Goal: Task Accomplishment & Management: Manage account settings

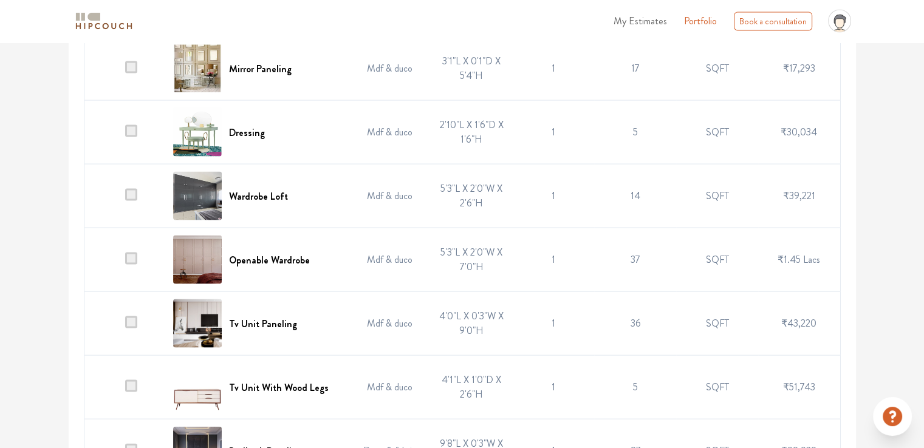
scroll to position [2489, 0]
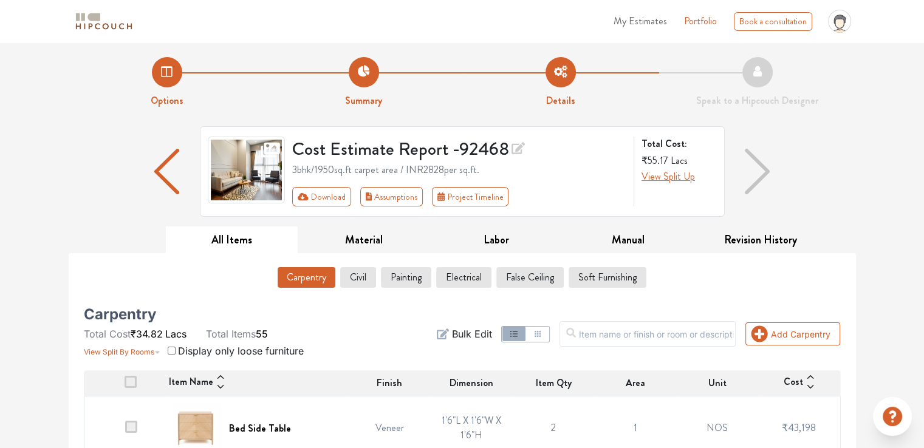
click at [299, 273] on button "Carpentry" at bounding box center [306, 277] width 58 height 21
click at [358, 278] on button "Civil" at bounding box center [358, 277] width 35 height 21
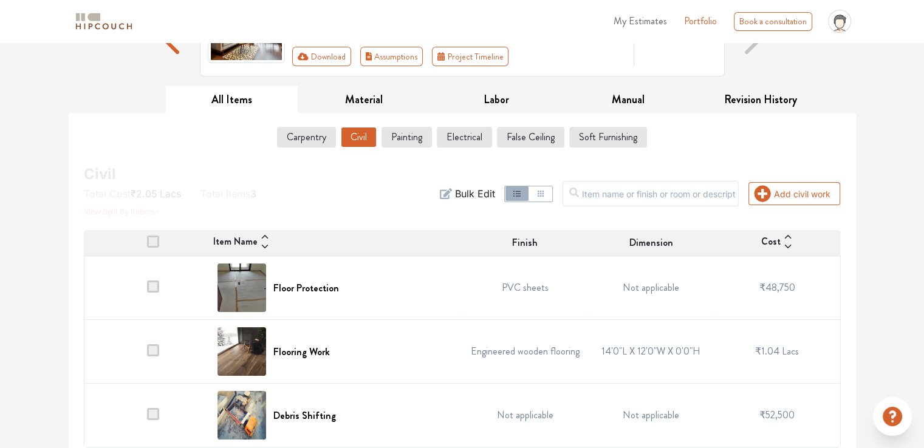
scroll to position [148, 0]
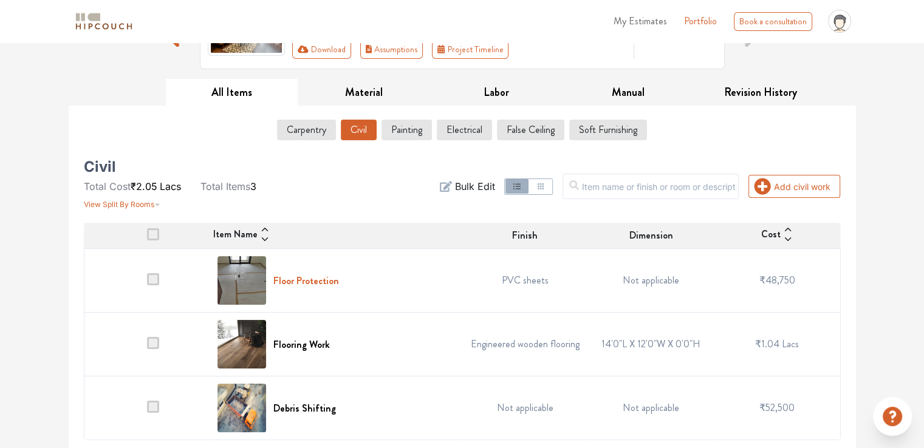
click at [306, 279] on h6 "Floor Protection" at bounding box center [306, 281] width 66 height 12
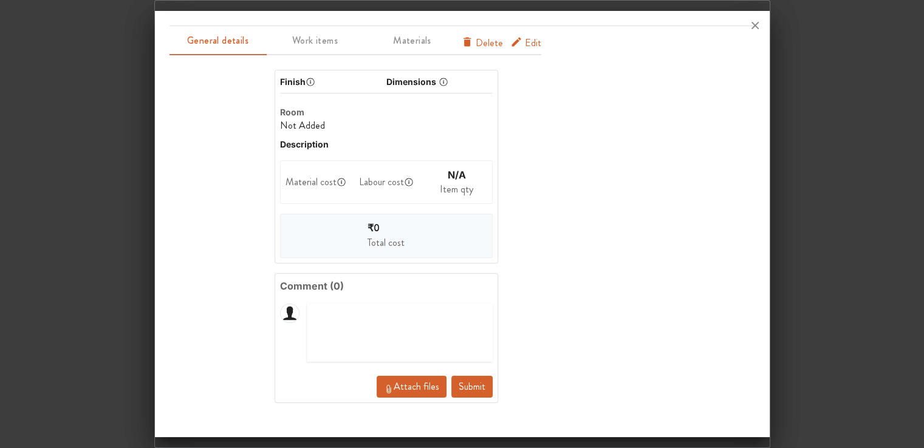
scroll to position [0, 0]
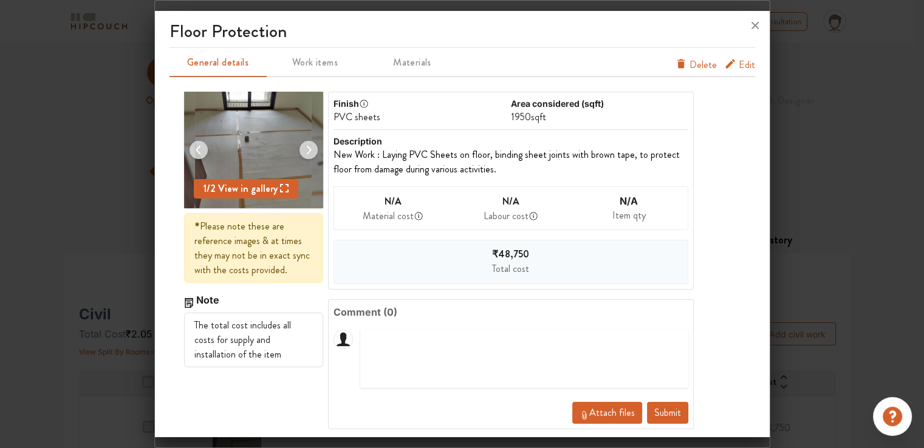
click at [738, 66] on span "Edit" at bounding box center [746, 67] width 16 height 19
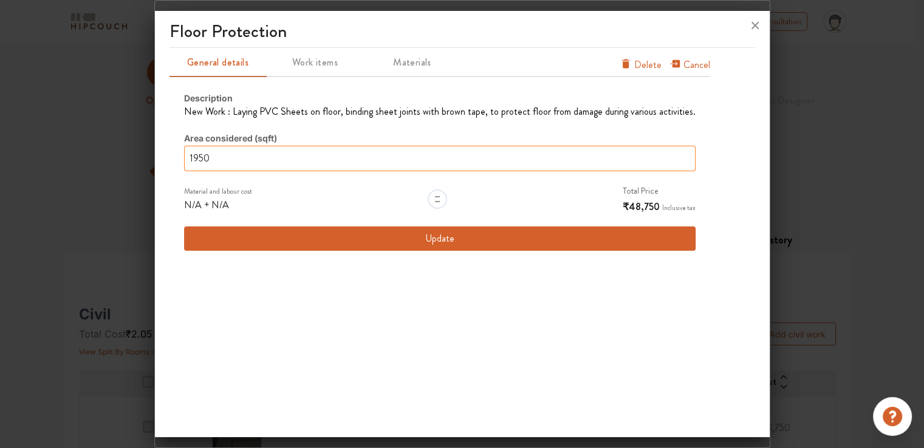
drag, startPoint x: 217, startPoint y: 158, endPoint x: 145, endPoint y: 162, distance: 72.3
click at [154, 162] on div "Floor Protection General details Work items Materials Cancel Delete Description…" at bounding box center [462, 224] width 616 height 448
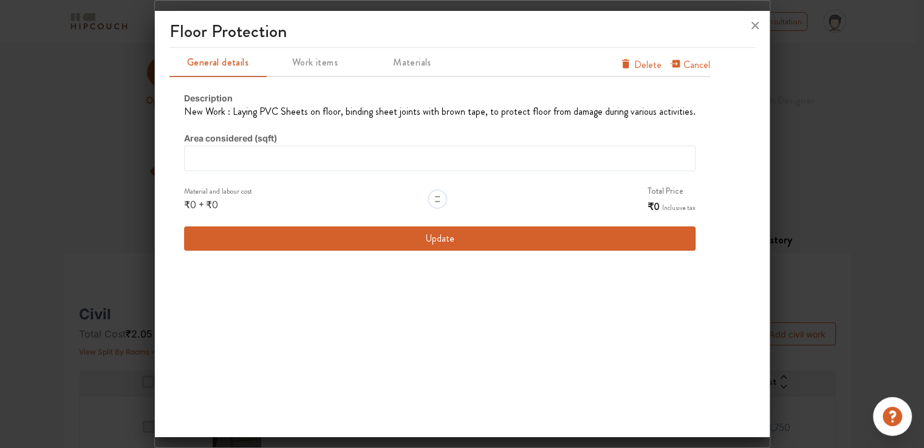
click at [457, 237] on button "Update" at bounding box center [439, 238] width 511 height 24
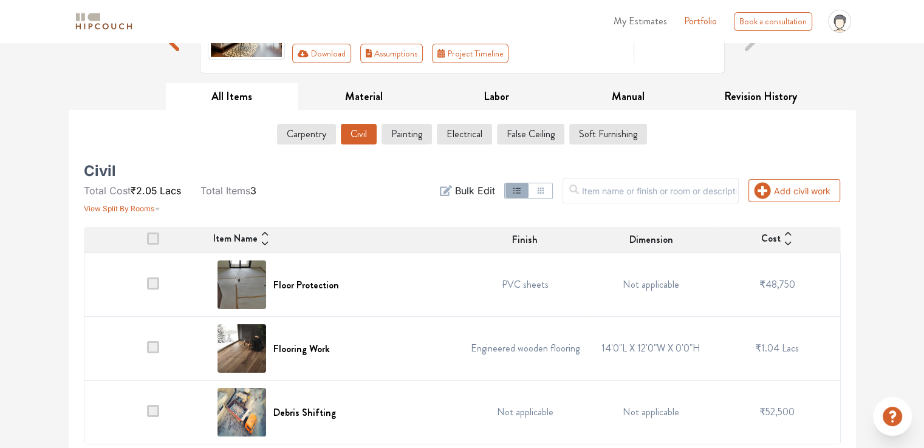
scroll to position [148, 0]
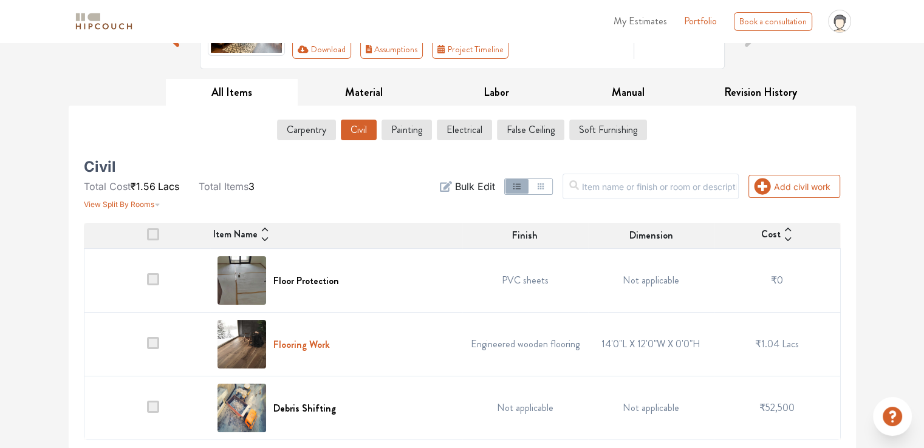
click at [299, 344] on h6 "Flooring Work" at bounding box center [301, 345] width 56 height 12
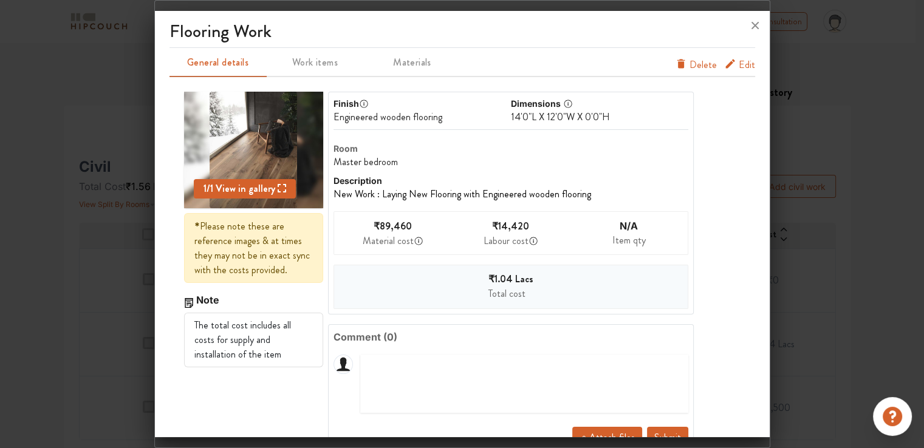
click at [738, 63] on span "Edit" at bounding box center [746, 67] width 16 height 19
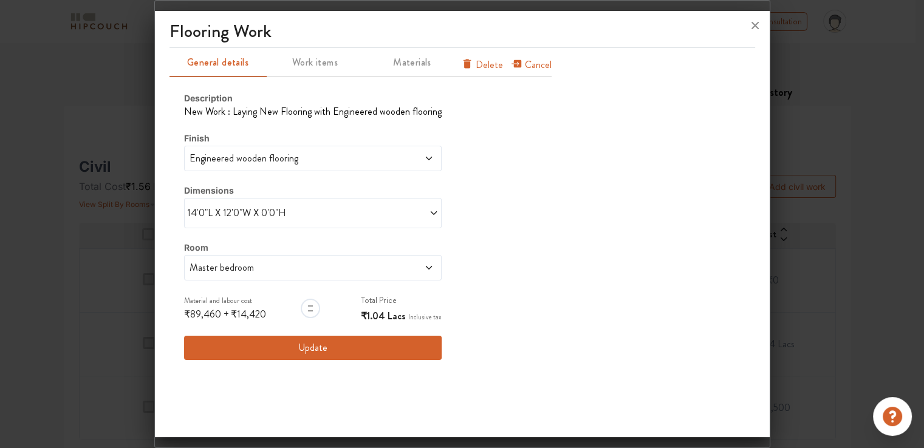
click at [485, 65] on span "Delete" at bounding box center [488, 65] width 27 height 15
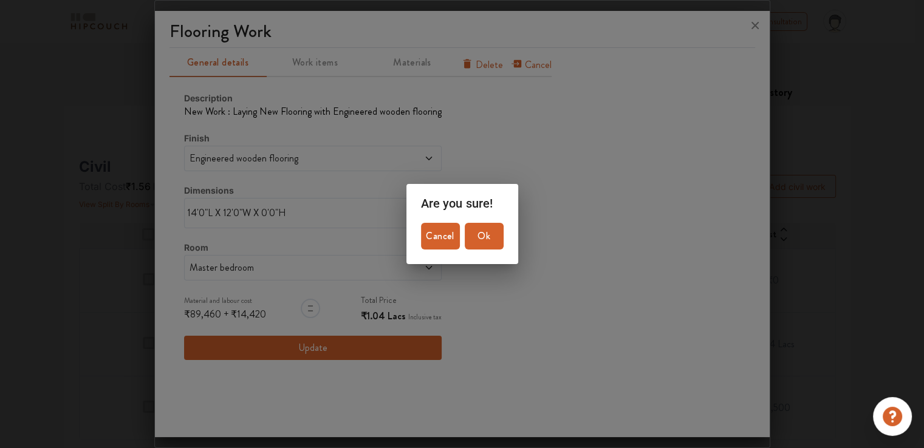
click at [481, 237] on span "Ok" at bounding box center [483, 236] width 29 height 17
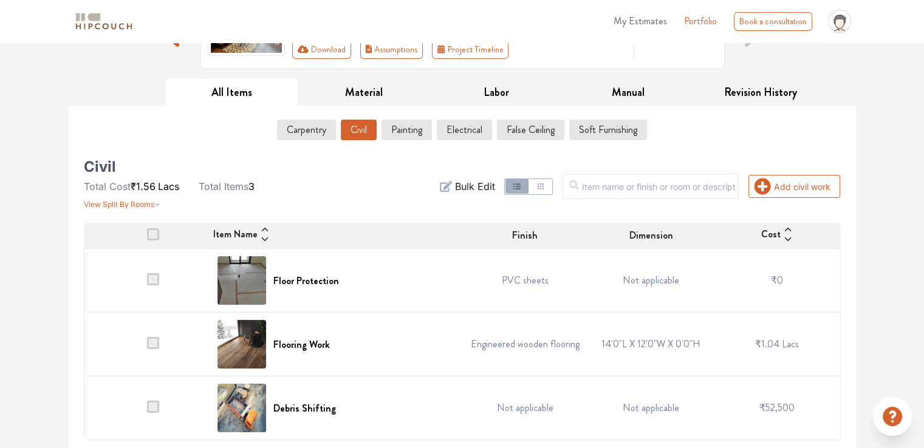
scroll to position [84, 0]
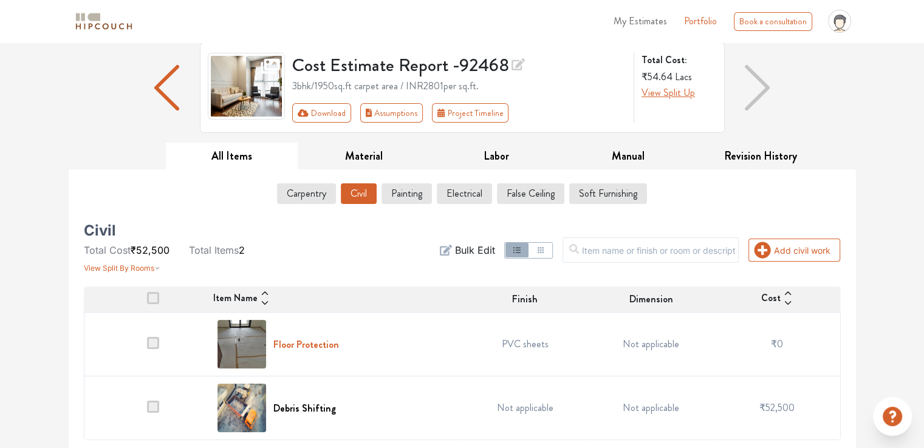
click at [310, 345] on h6 "Floor Protection" at bounding box center [306, 345] width 66 height 12
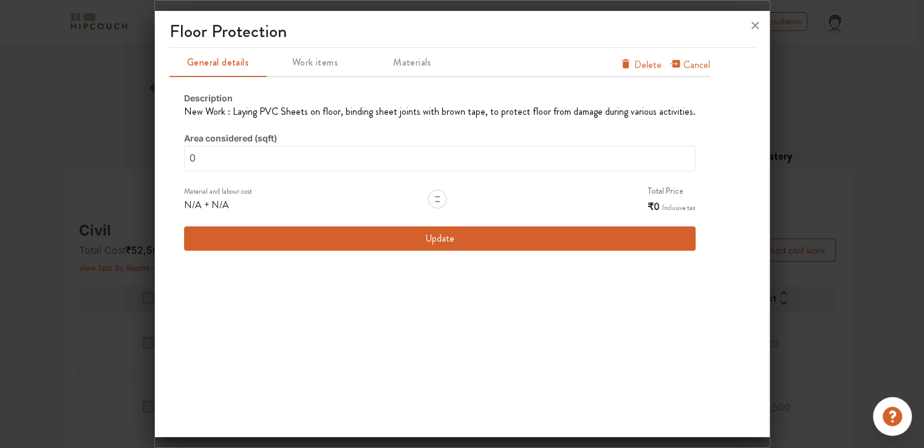
click at [423, 234] on button "Update" at bounding box center [439, 238] width 511 height 24
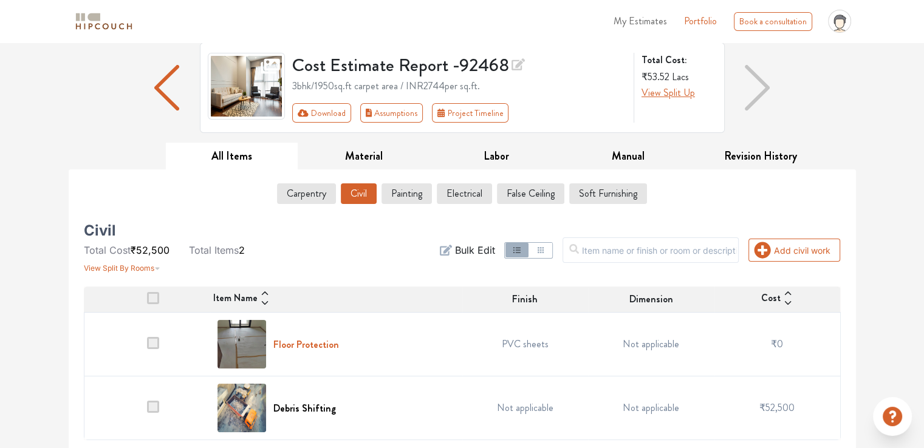
click at [321, 343] on h6 "Floor Protection" at bounding box center [306, 345] width 66 height 12
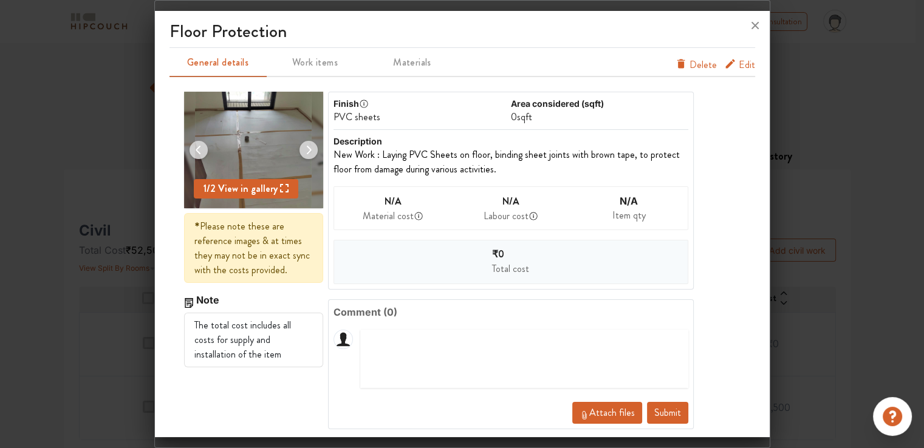
click at [690, 66] on span "Delete" at bounding box center [702, 65] width 27 height 15
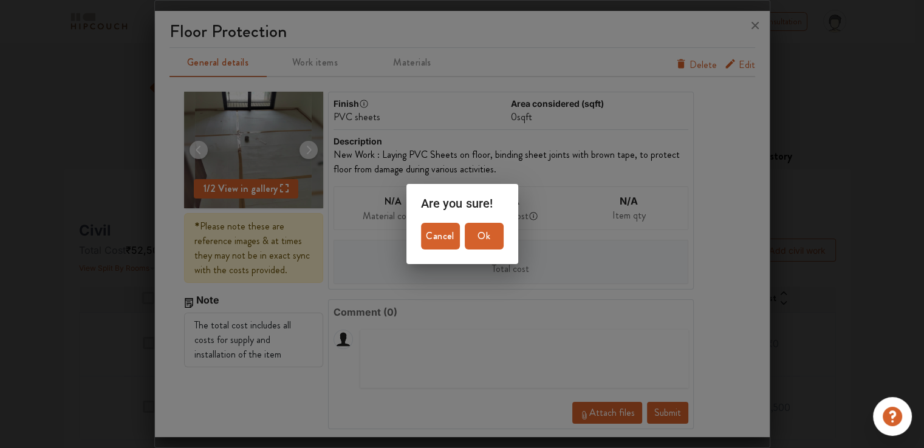
click at [477, 247] on button "Ok" at bounding box center [484, 236] width 39 height 27
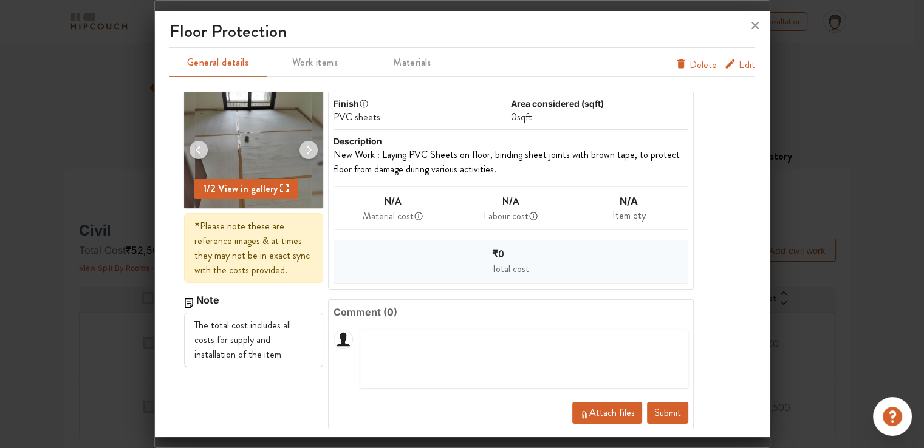
click at [656, 410] on button "Submit" at bounding box center [667, 413] width 41 height 22
click at [695, 61] on span "Delete" at bounding box center [702, 65] width 27 height 15
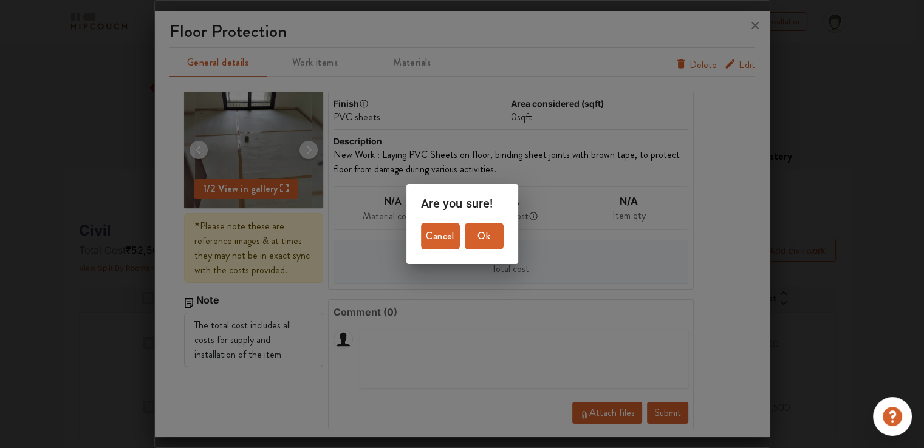
click at [486, 236] on span "Ok" at bounding box center [483, 236] width 29 height 17
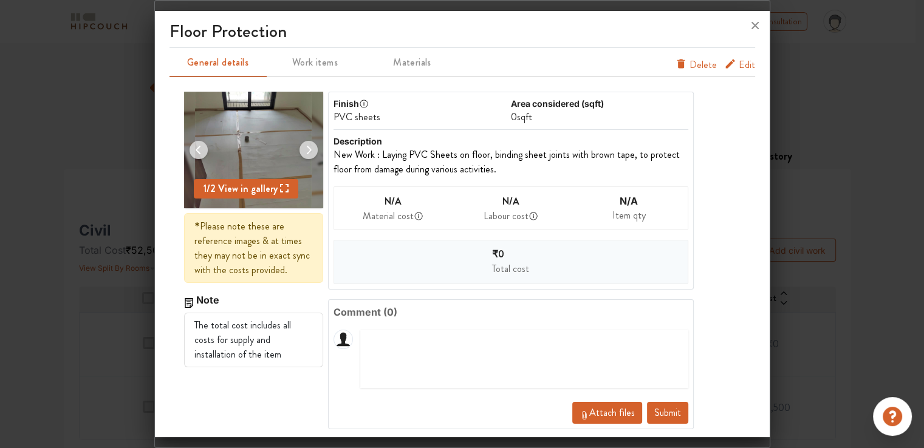
click at [653, 413] on button "Submit" at bounding box center [667, 413] width 41 height 22
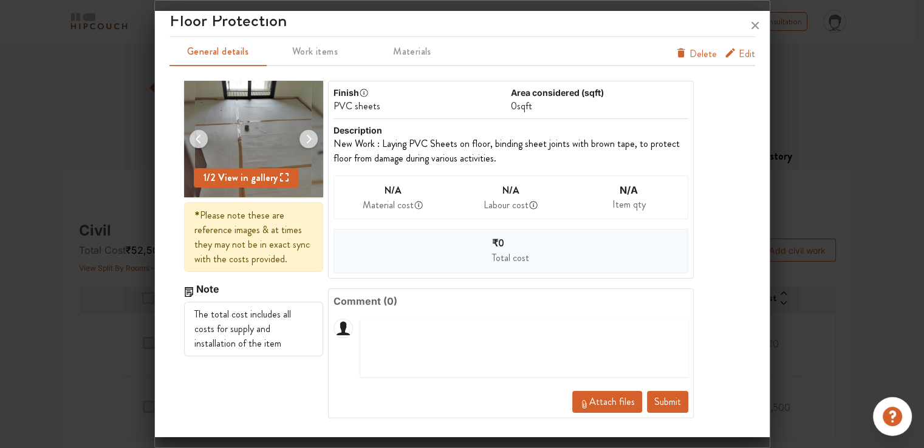
click at [659, 401] on button "Submit" at bounding box center [667, 402] width 41 height 22
click at [693, 56] on span "Delete" at bounding box center [702, 54] width 27 height 15
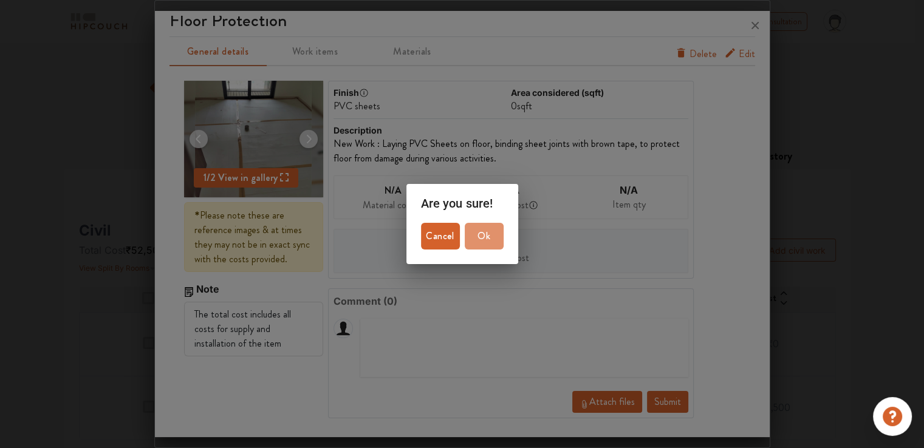
click at [491, 234] on span "Ok" at bounding box center [483, 236] width 29 height 17
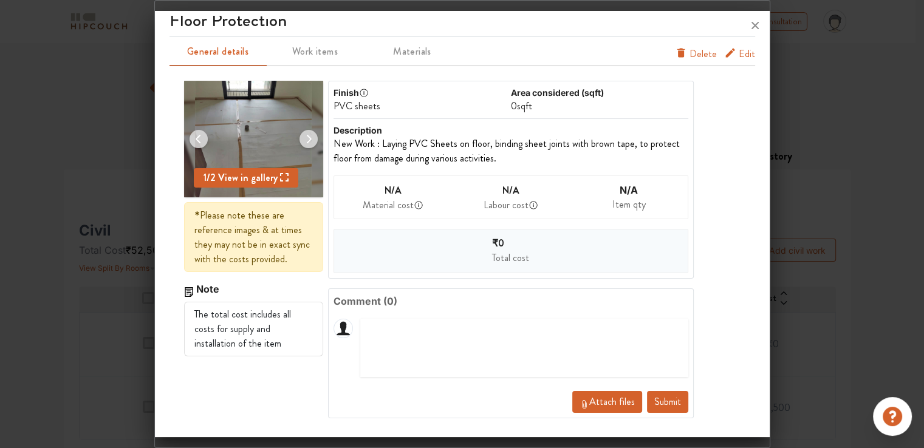
click at [654, 403] on button "Submit" at bounding box center [667, 402] width 41 height 22
click at [659, 402] on button "Submit" at bounding box center [667, 402] width 41 height 22
click at [755, 24] on icon at bounding box center [754, 25] width 19 height 19
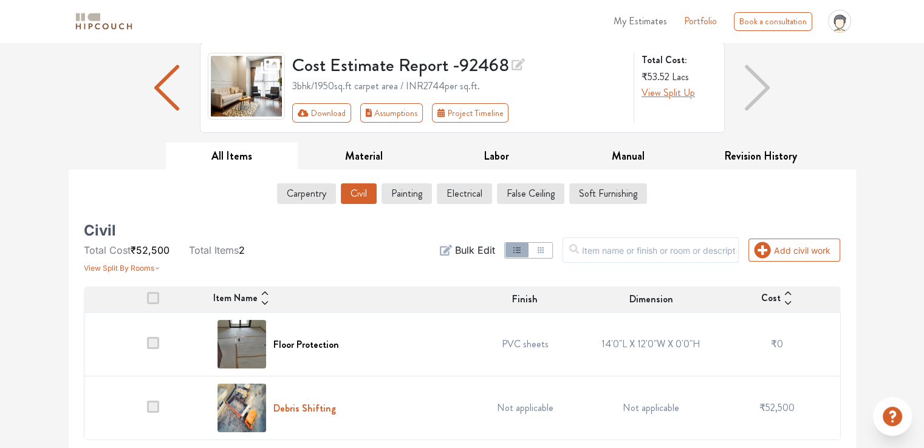
click at [323, 406] on h6 "Debris Shifting" at bounding box center [304, 409] width 63 height 12
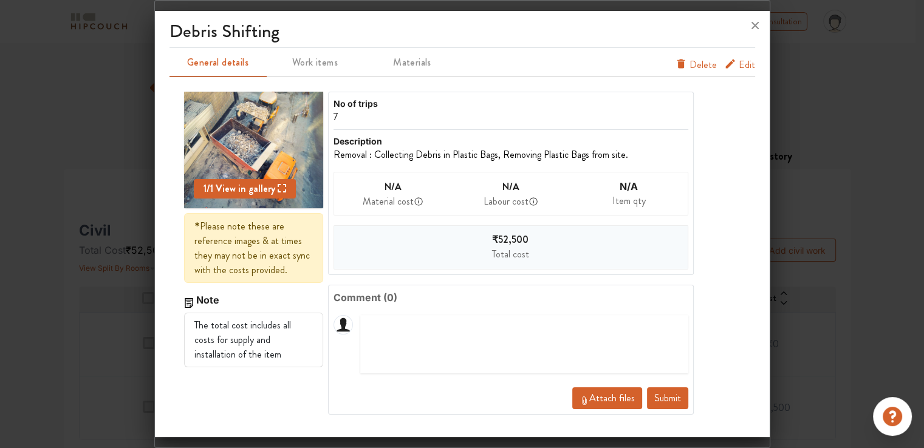
click at [706, 66] on span "Delete" at bounding box center [702, 65] width 27 height 15
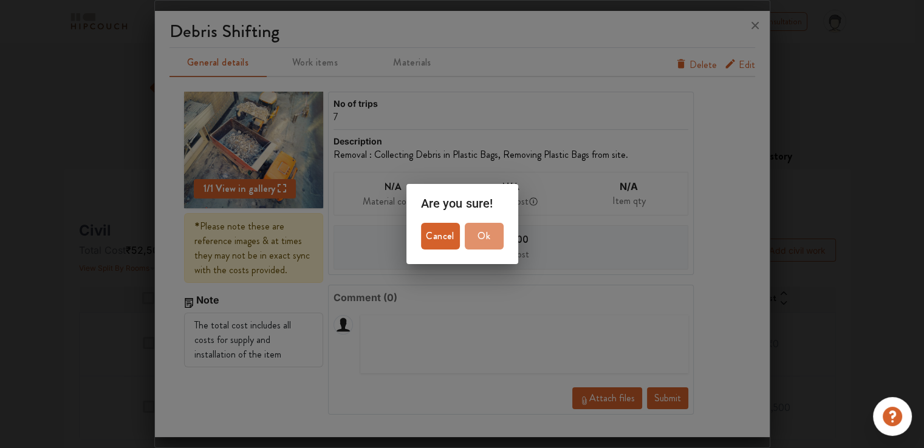
click at [493, 242] on span "Ok" at bounding box center [483, 236] width 29 height 17
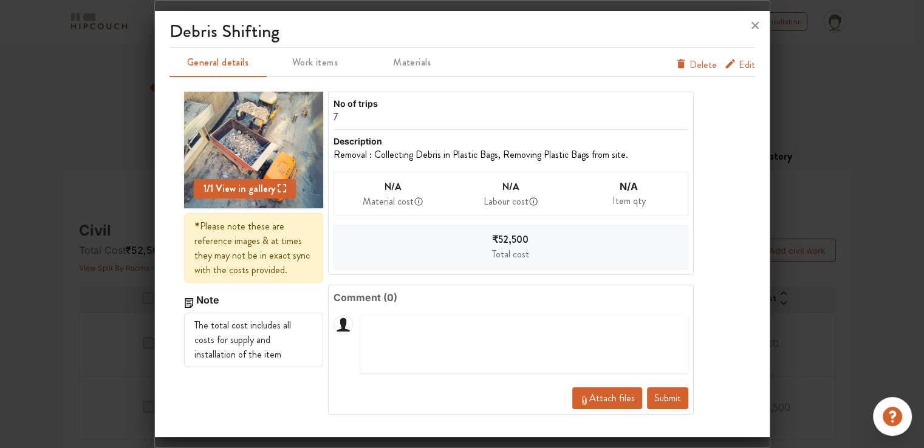
click at [747, 64] on span "Edit" at bounding box center [746, 67] width 16 height 19
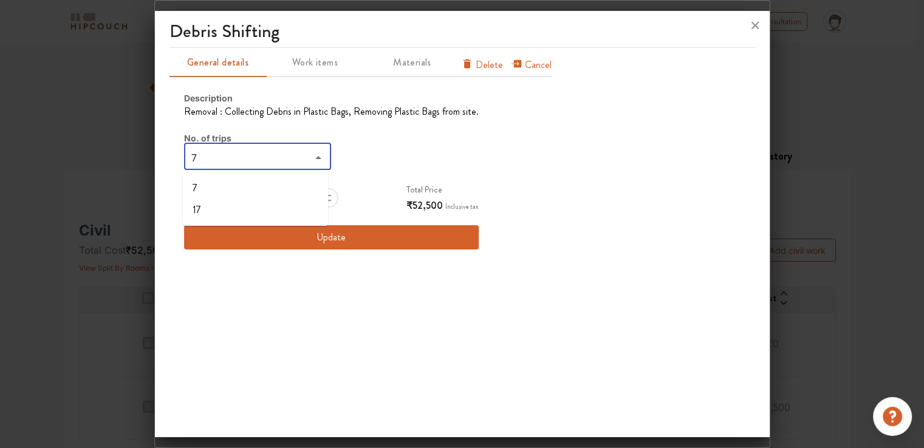
click at [296, 156] on input "7" at bounding box center [248, 157] width 120 height 17
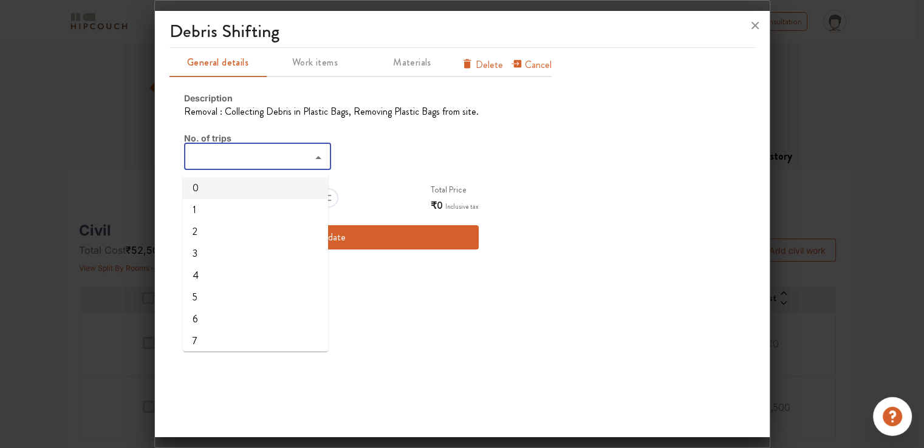
click at [222, 186] on li "0" at bounding box center [255, 188] width 145 height 22
type input "0"
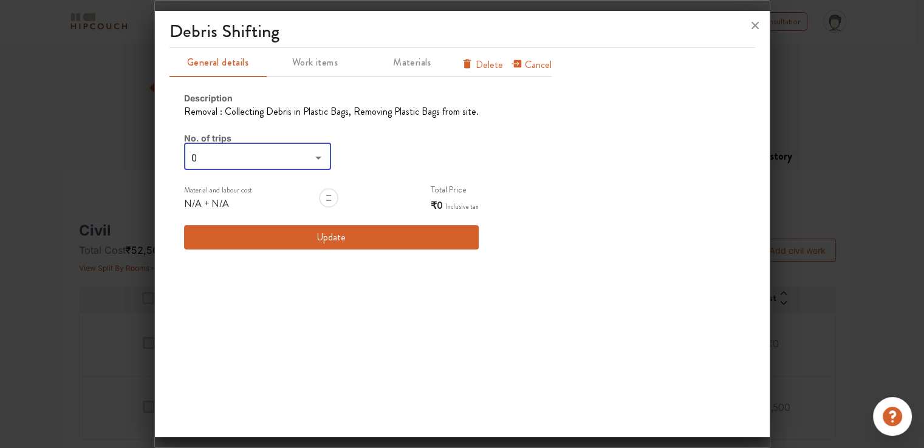
type input "0"
click at [335, 238] on button "Update" at bounding box center [331, 237] width 294 height 24
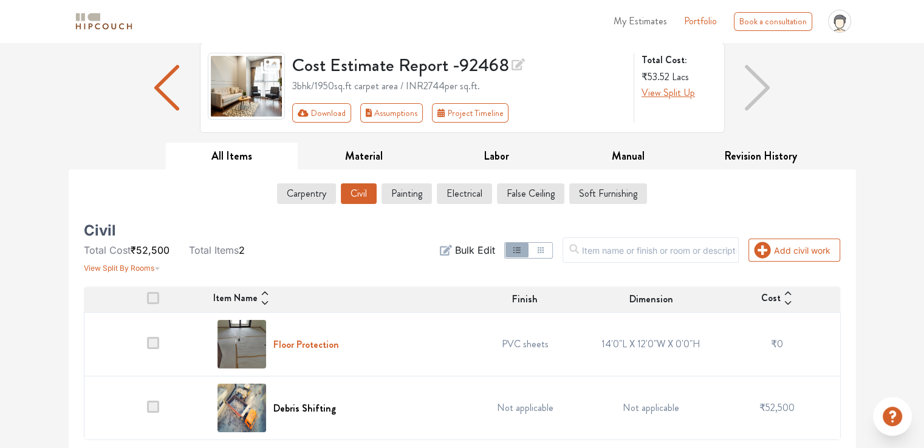
click at [327, 345] on h6 "Floor Protection" at bounding box center [306, 345] width 66 height 12
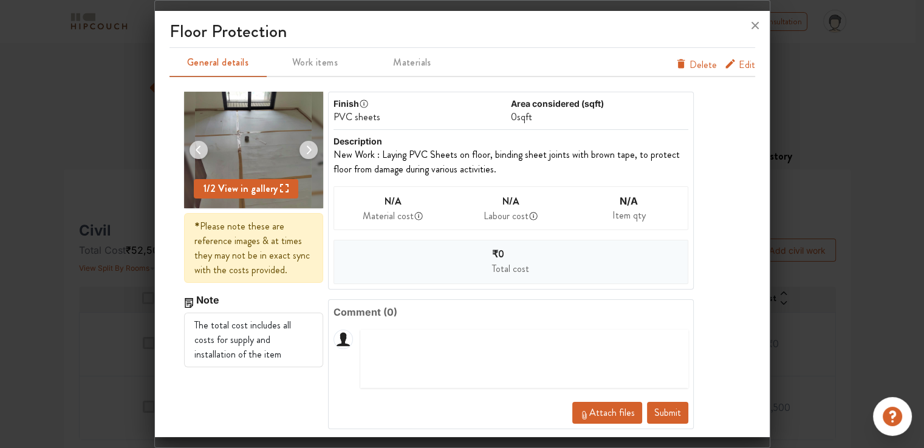
click at [739, 65] on span "Edit" at bounding box center [746, 67] width 16 height 19
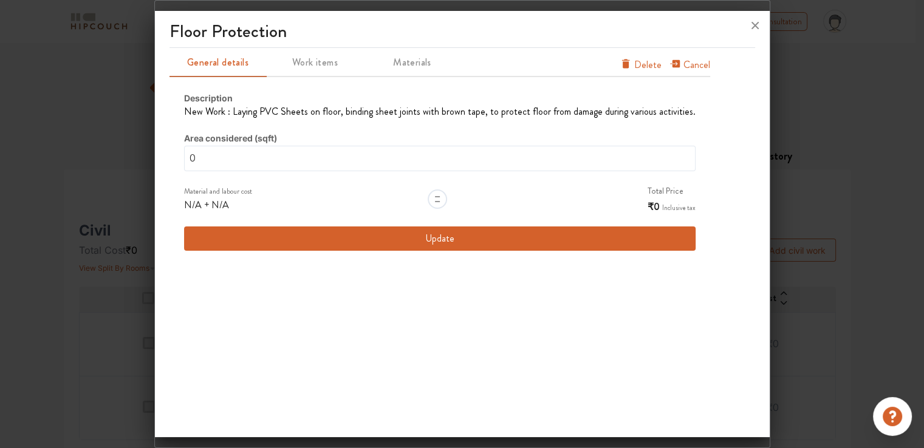
click at [636, 65] on span "Delete" at bounding box center [647, 65] width 27 height 15
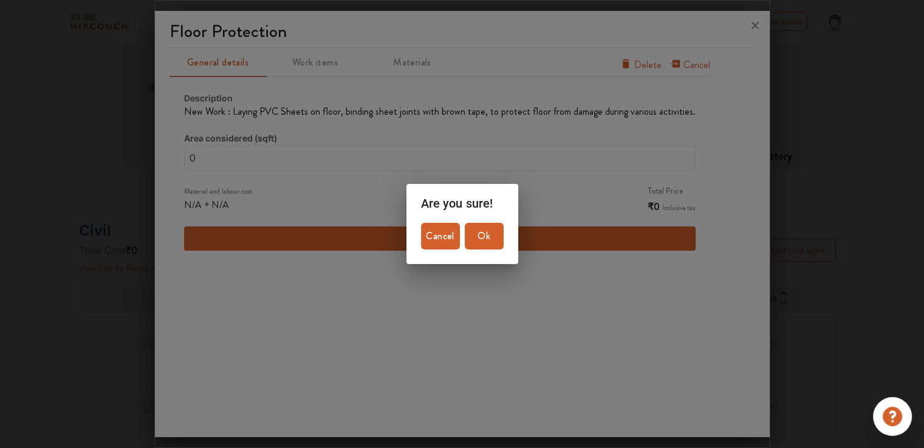
click at [485, 235] on span "Ok" at bounding box center [483, 236] width 29 height 17
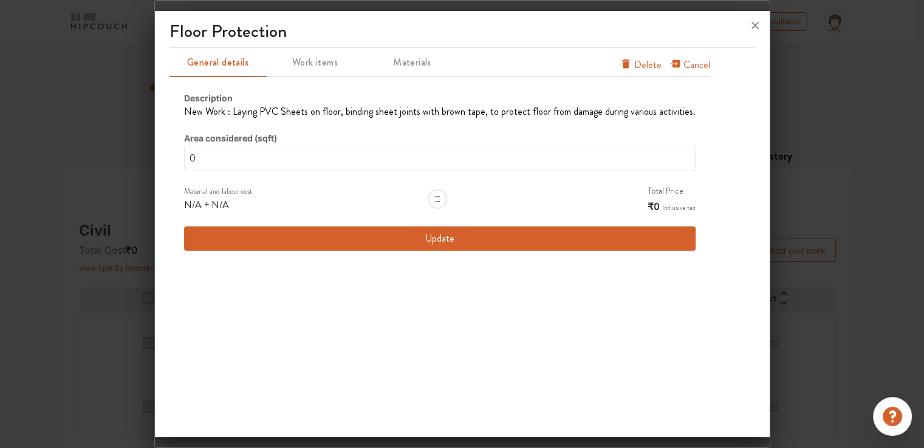
click at [461, 240] on button "Update" at bounding box center [439, 238] width 511 height 24
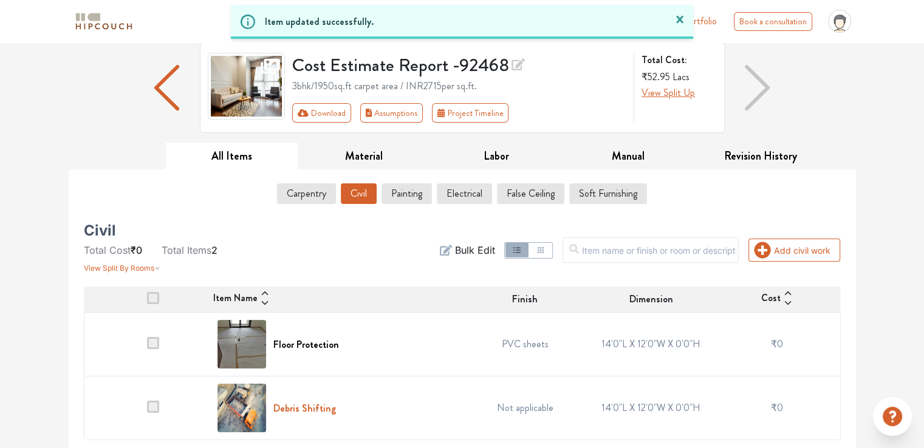
click at [316, 404] on h6 "Debris Shifting" at bounding box center [304, 409] width 63 height 12
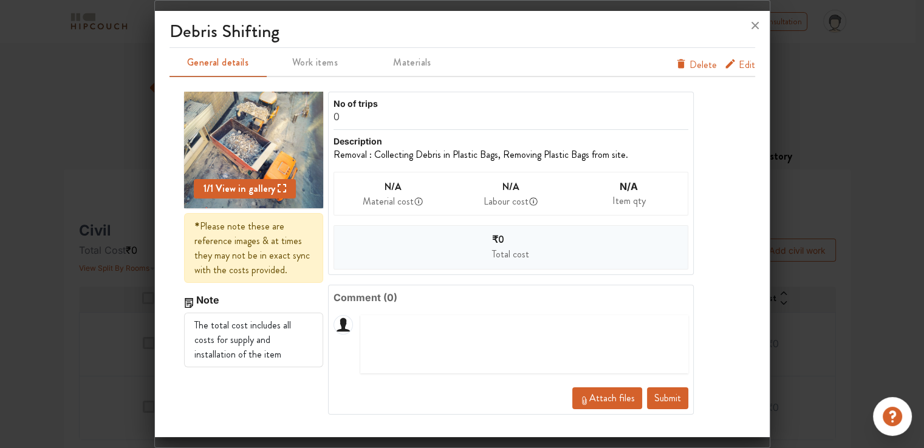
click at [745, 64] on span "Edit" at bounding box center [746, 67] width 16 height 19
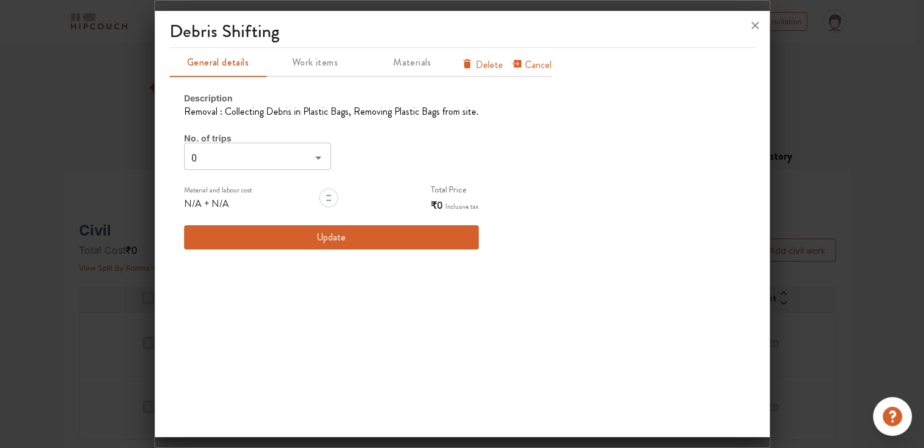
click at [492, 66] on span "Delete" at bounding box center [488, 65] width 27 height 15
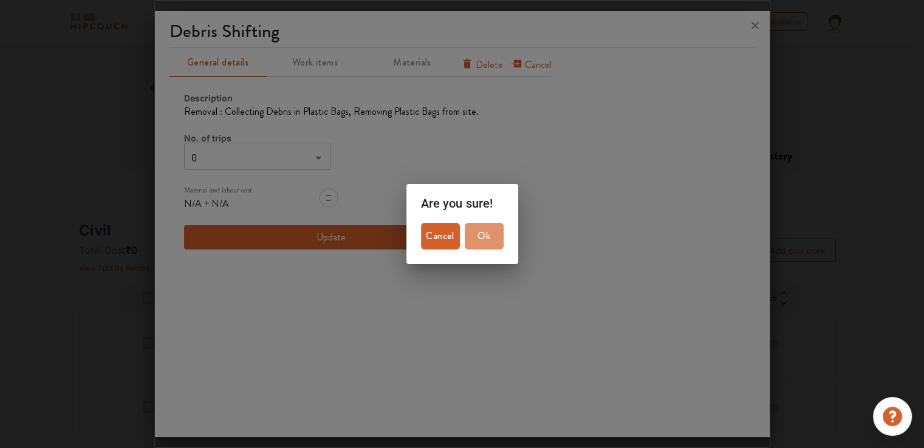
click at [486, 237] on span "Ok" at bounding box center [483, 236] width 29 height 17
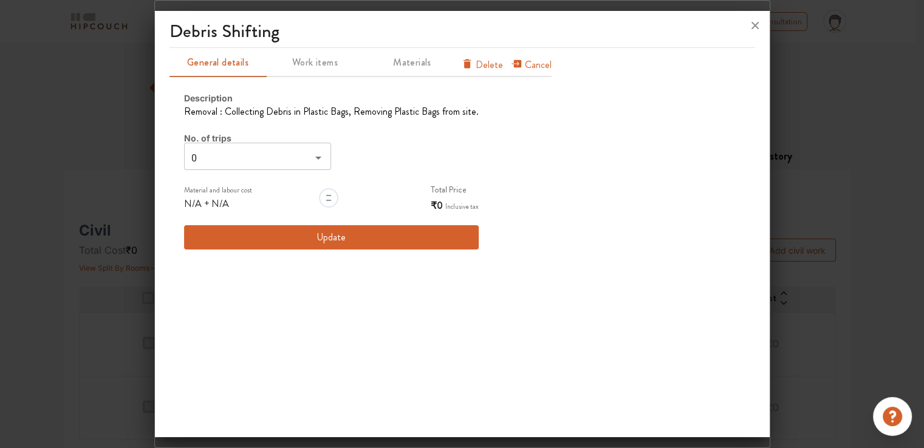
click at [433, 234] on button "Update" at bounding box center [331, 237] width 294 height 24
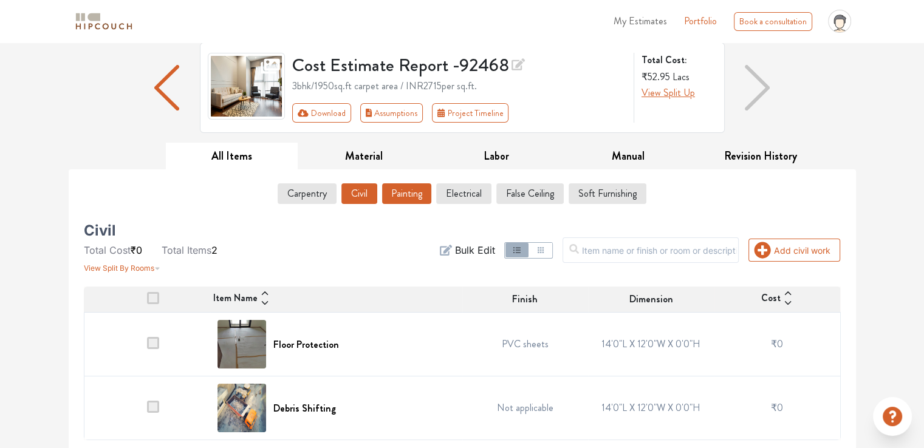
click at [409, 193] on button "Painting" at bounding box center [406, 193] width 49 height 21
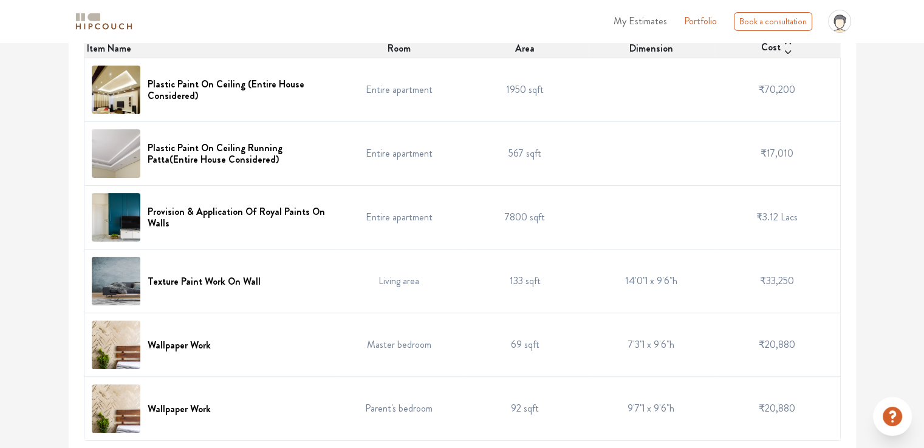
scroll to position [0, 0]
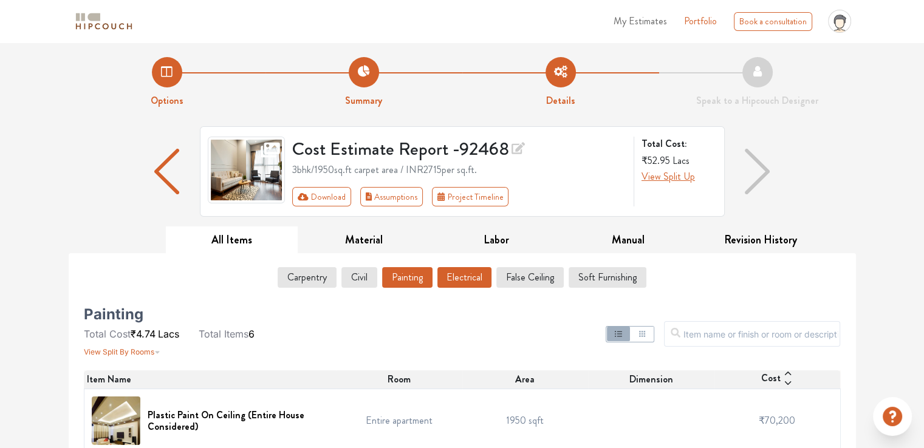
click at [466, 277] on button "Electrical" at bounding box center [464, 277] width 54 height 21
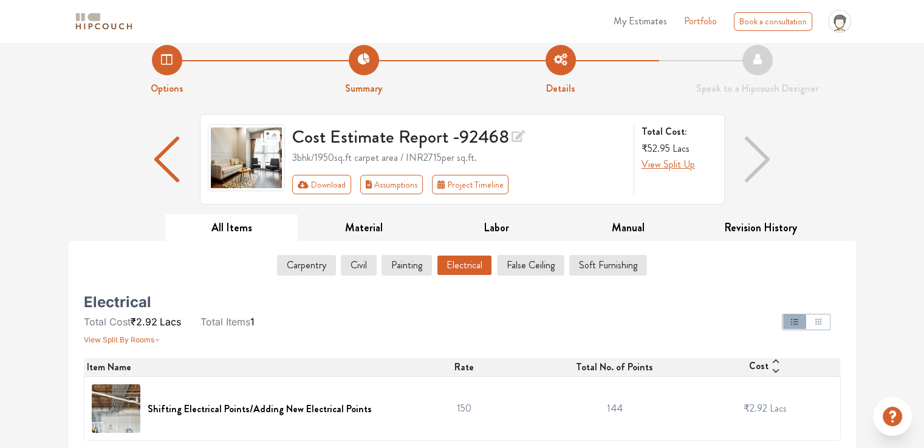
scroll to position [13, 0]
click at [524, 264] on button "False Ceiling" at bounding box center [530, 264] width 66 height 21
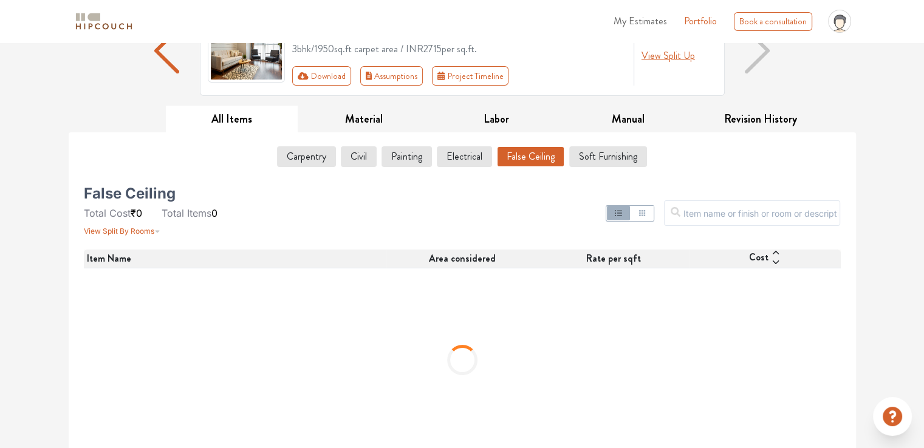
scroll to position [133, 0]
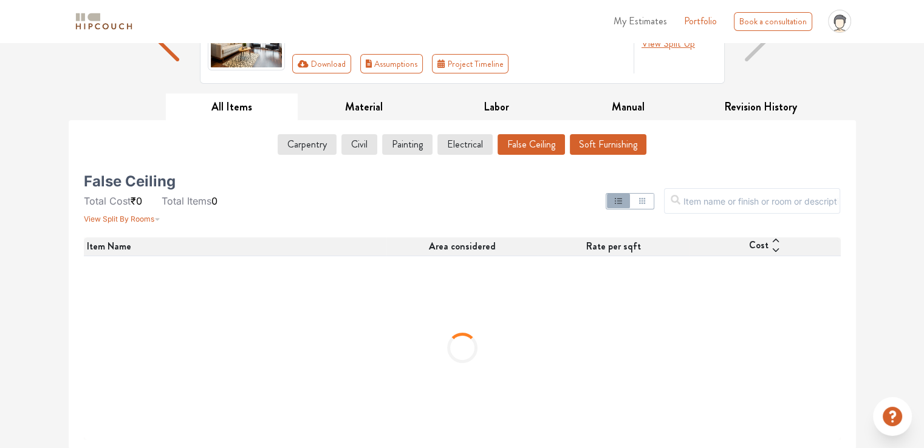
click at [601, 138] on button "Soft Furnishing" at bounding box center [608, 144] width 77 height 21
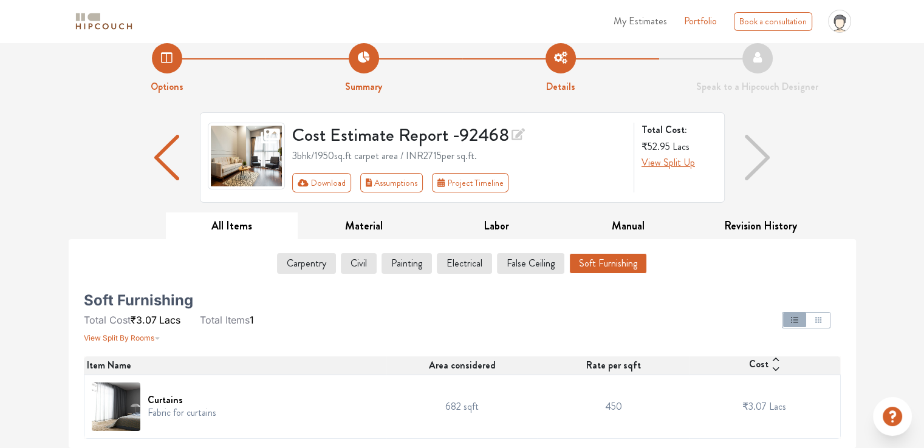
scroll to position [13, 0]
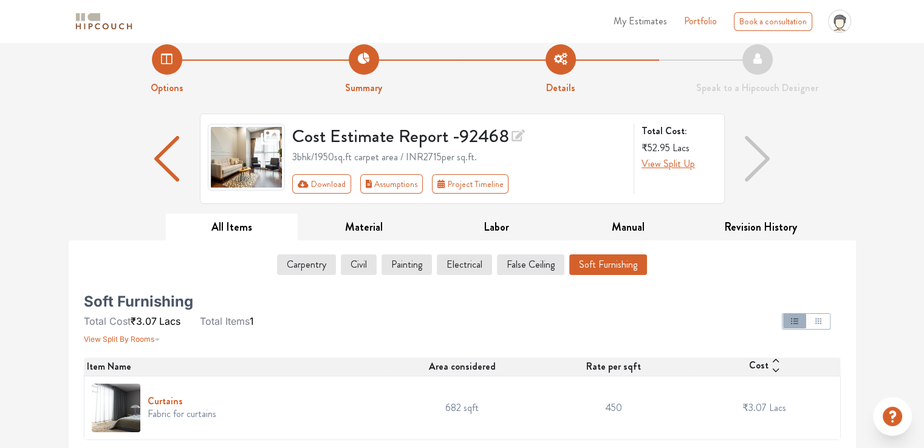
click at [175, 400] on h6 "Curtains" at bounding box center [182, 401] width 69 height 12
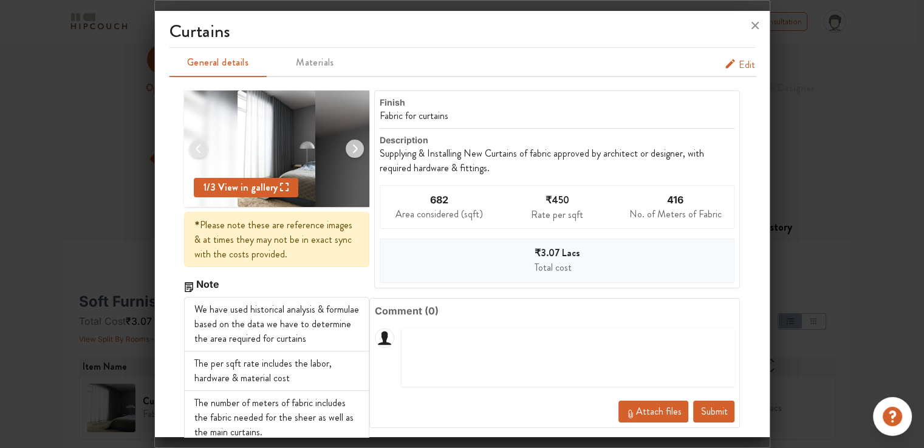
click at [739, 67] on span "Edit" at bounding box center [746, 65] width 16 height 15
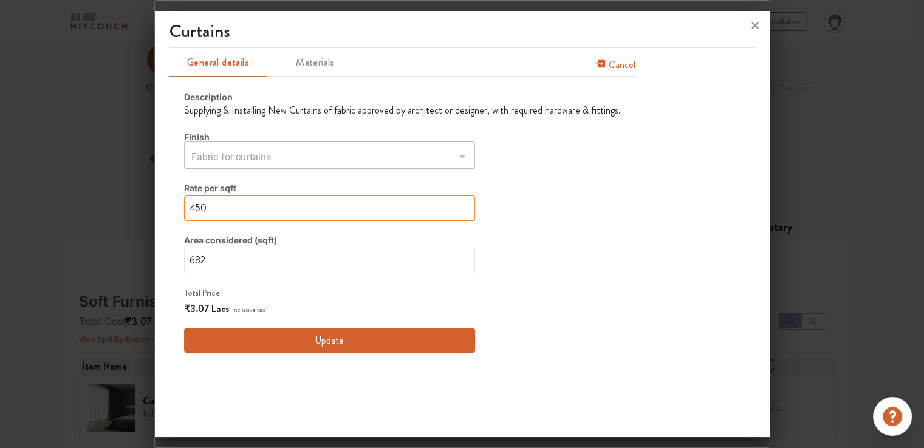
drag, startPoint x: 219, startPoint y: 205, endPoint x: 177, endPoint y: 206, distance: 41.9
click at [177, 206] on div "Description Supplying & Installing New Curtains of fabric approved by architect…" at bounding box center [402, 221] width 466 height 291
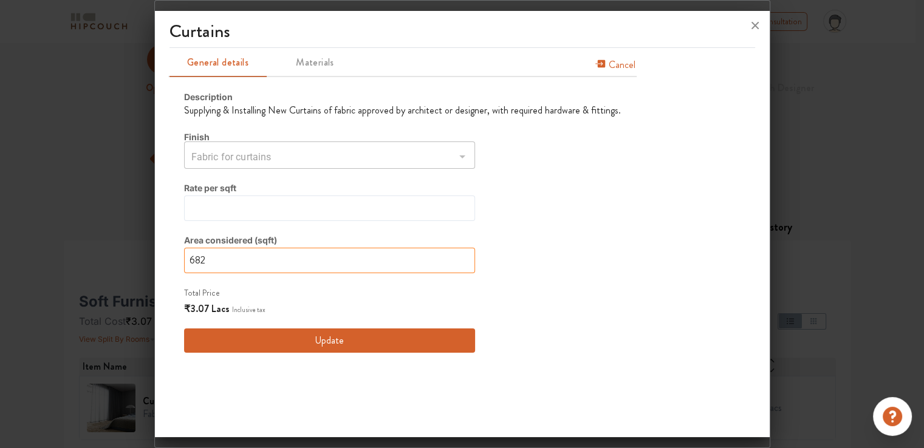
drag, startPoint x: 211, startPoint y: 260, endPoint x: 148, endPoint y: 263, distance: 62.6
click at [154, 263] on div "Curtains General details Materials Cancel Description Supplying & Installing Ne…" at bounding box center [462, 224] width 616 height 448
click at [324, 339] on button "Update" at bounding box center [329, 340] width 291 height 24
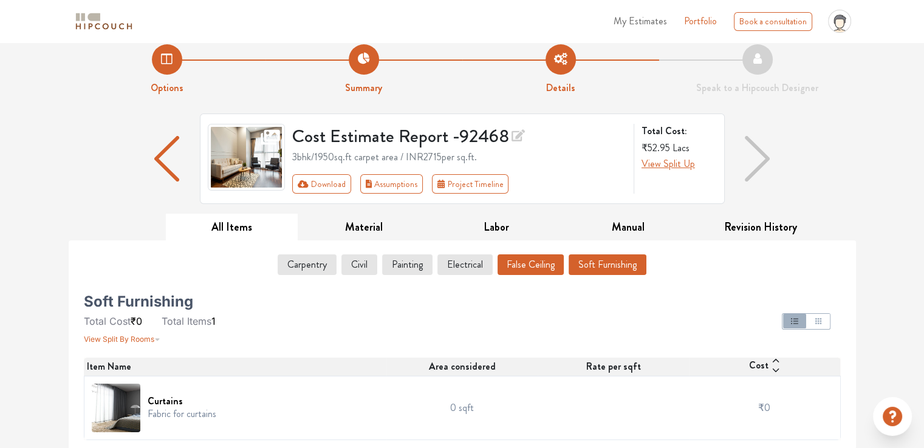
click at [529, 264] on button "False Ceiling" at bounding box center [530, 264] width 66 height 21
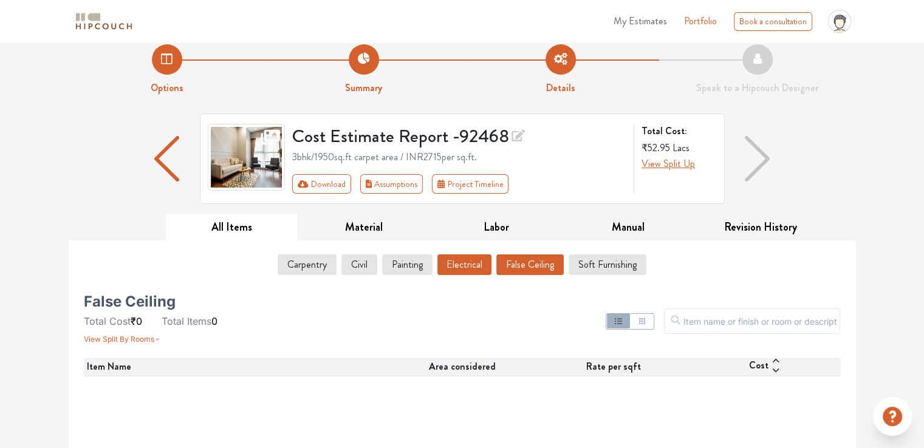
click at [461, 265] on button "Electrical" at bounding box center [464, 264] width 54 height 21
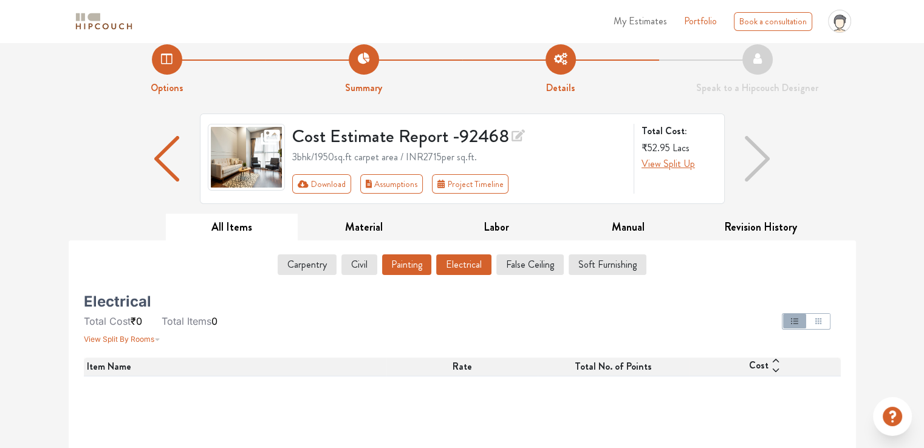
click at [398, 268] on button "Painting" at bounding box center [406, 264] width 49 height 21
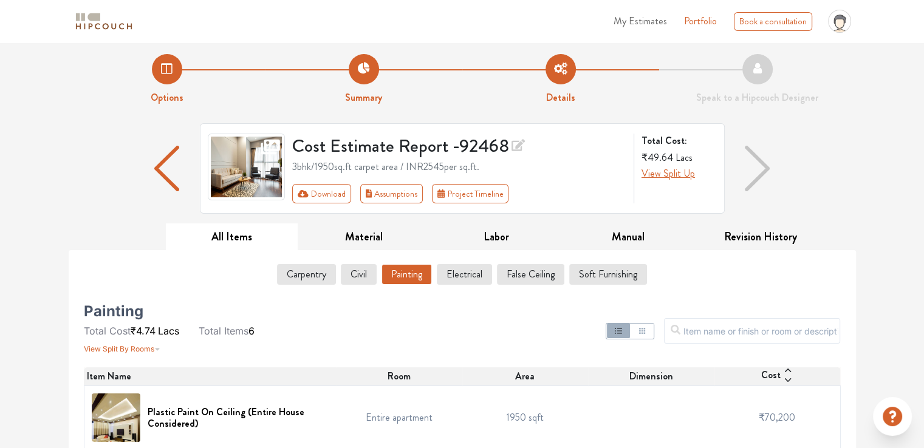
scroll to position [0, 0]
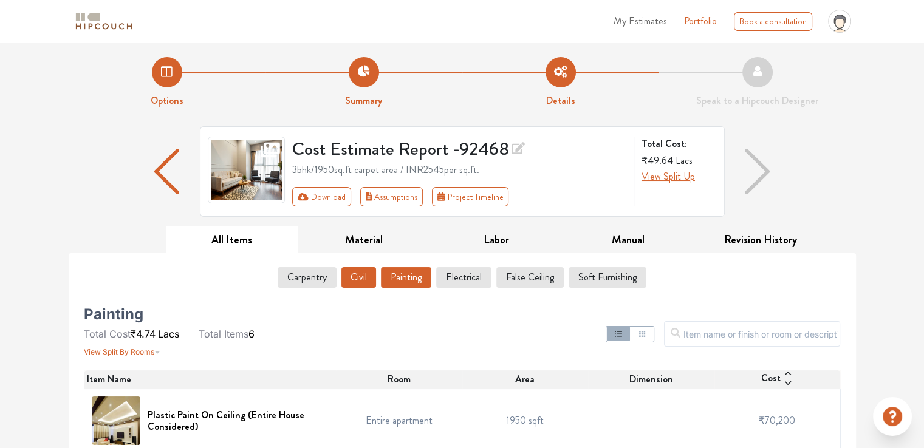
click at [358, 283] on button "Civil" at bounding box center [358, 277] width 35 height 21
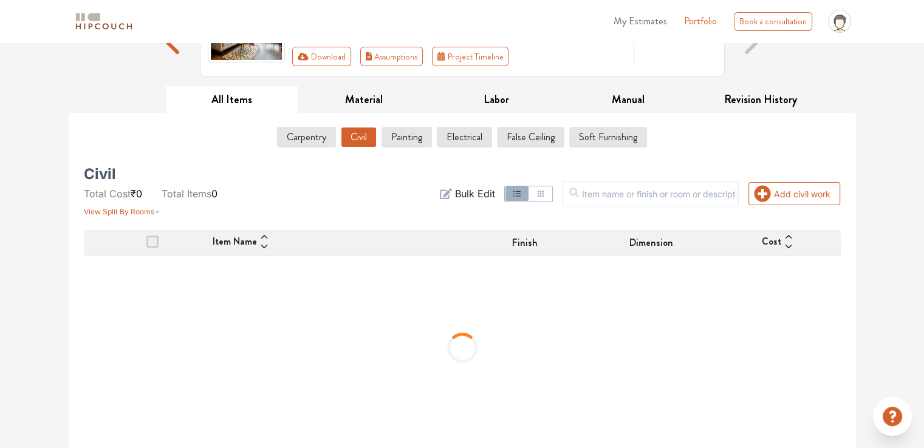
scroll to position [84, 0]
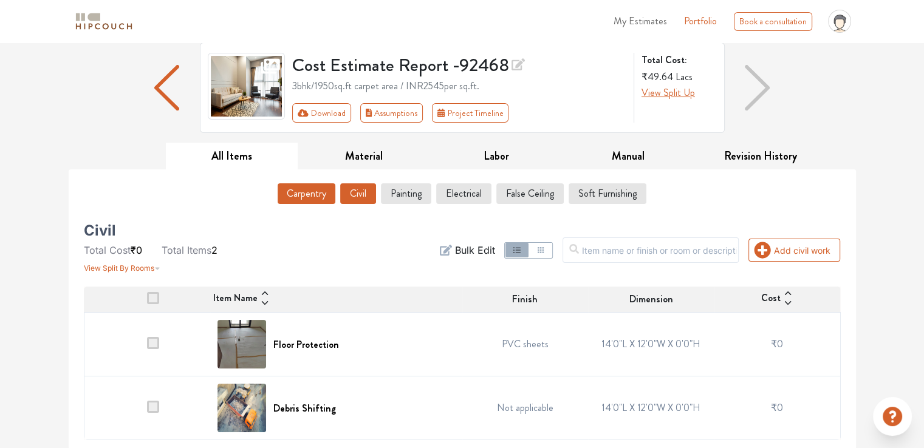
click at [317, 196] on button "Carpentry" at bounding box center [306, 193] width 58 height 21
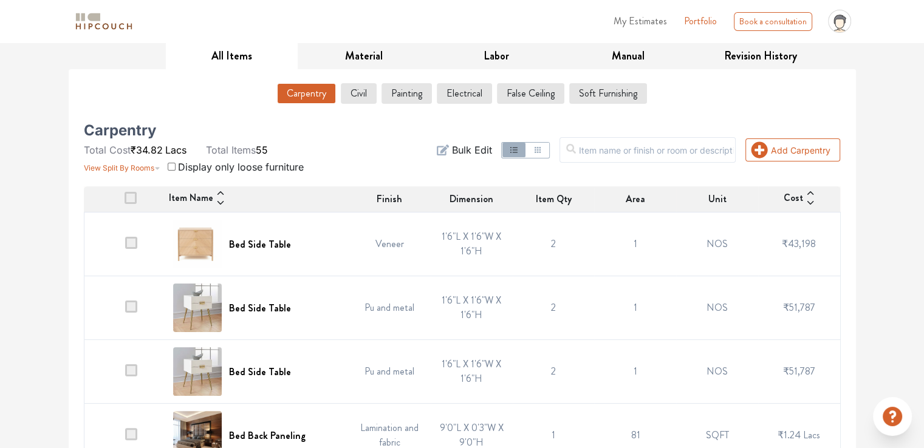
scroll to position [205, 0]
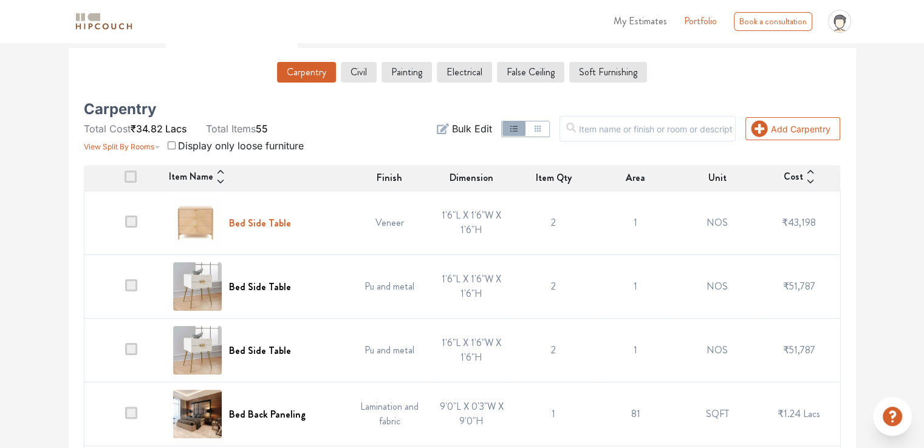
click at [278, 221] on h6 "Bed Side Table" at bounding box center [260, 223] width 62 height 12
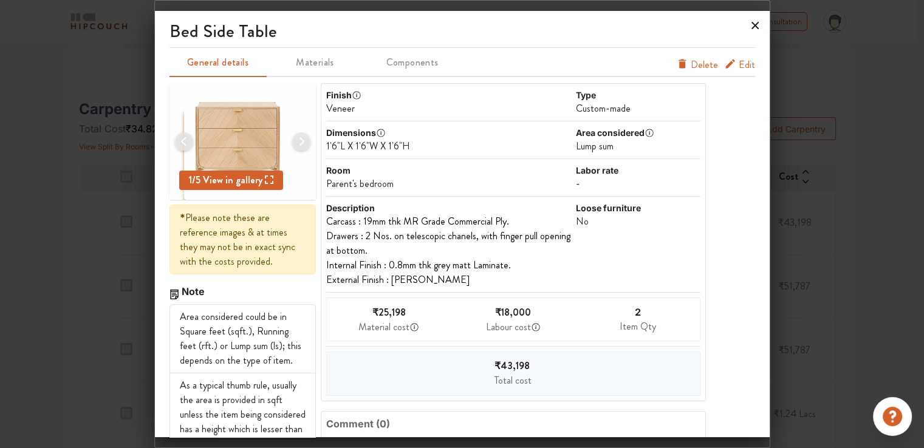
click at [751, 25] on icon at bounding box center [754, 25] width 19 height 19
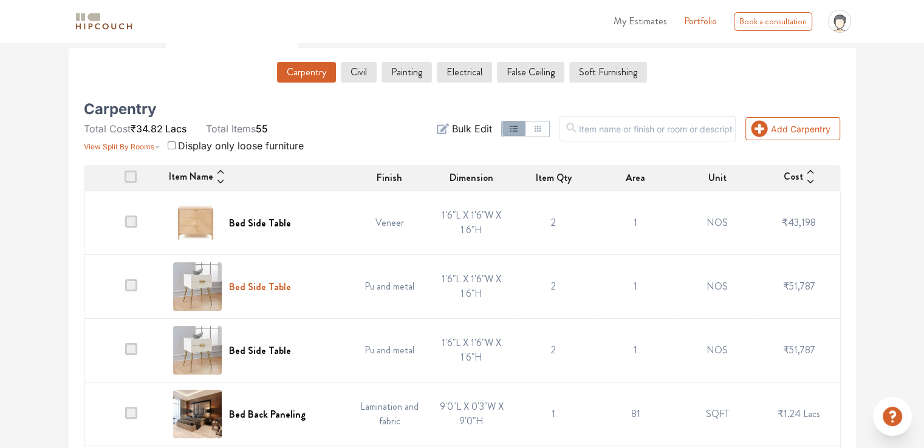
click at [260, 287] on h6 "Bed Side Table" at bounding box center [260, 287] width 62 height 12
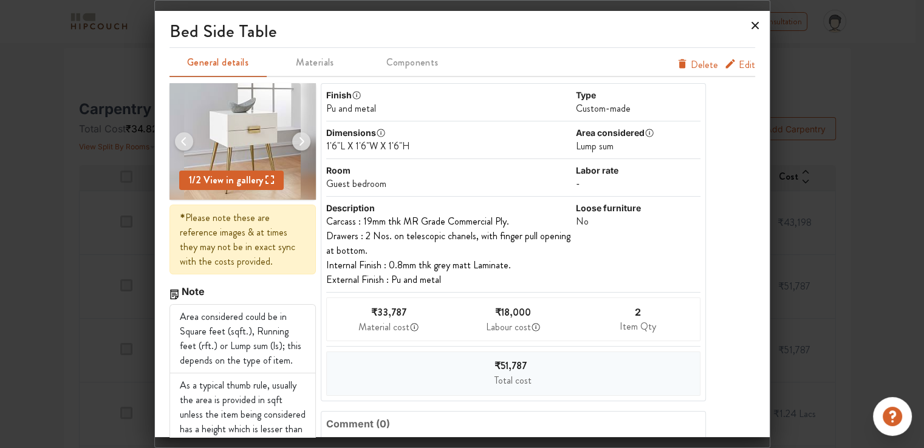
click at [753, 25] on icon at bounding box center [754, 25] width 7 height 7
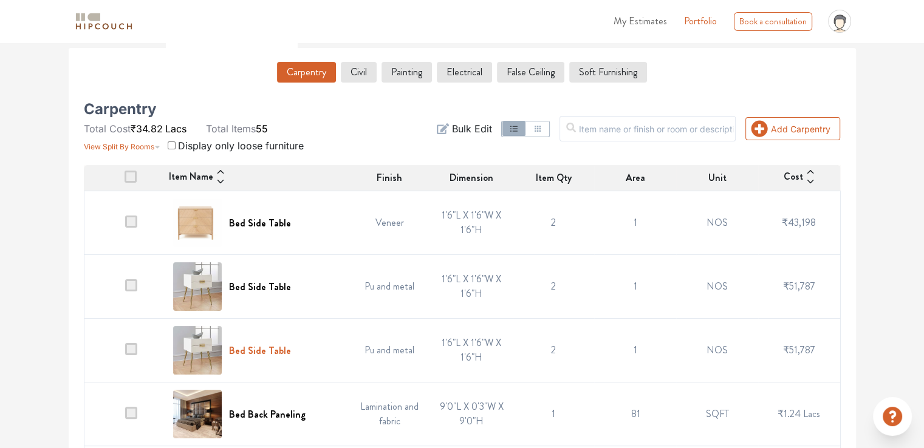
click at [267, 347] on h6 "Bed Side Table" at bounding box center [260, 351] width 62 height 12
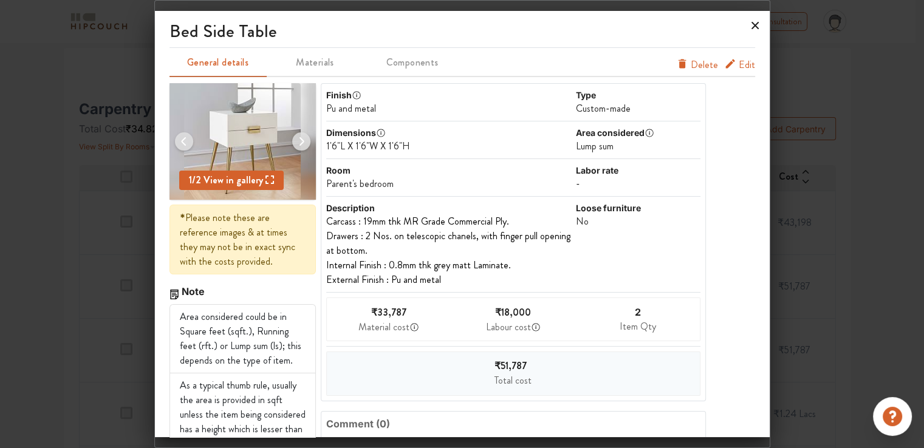
click at [753, 27] on icon at bounding box center [754, 25] width 7 height 7
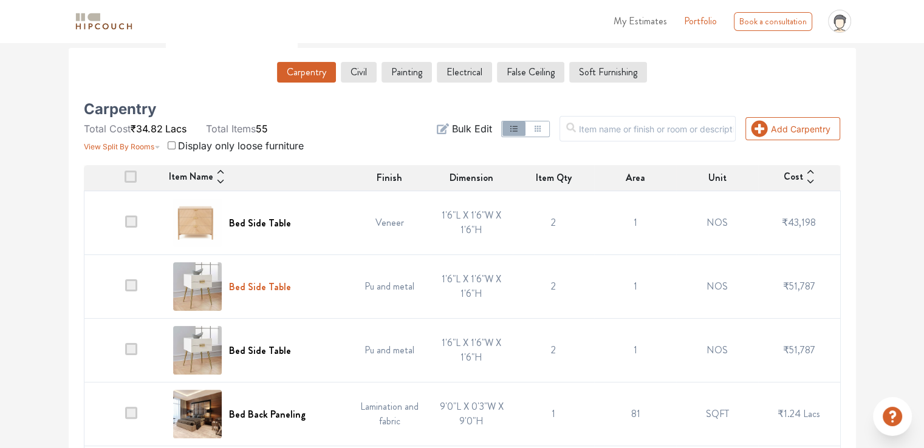
click at [257, 288] on h6 "Bed Side Table" at bounding box center [260, 287] width 62 height 12
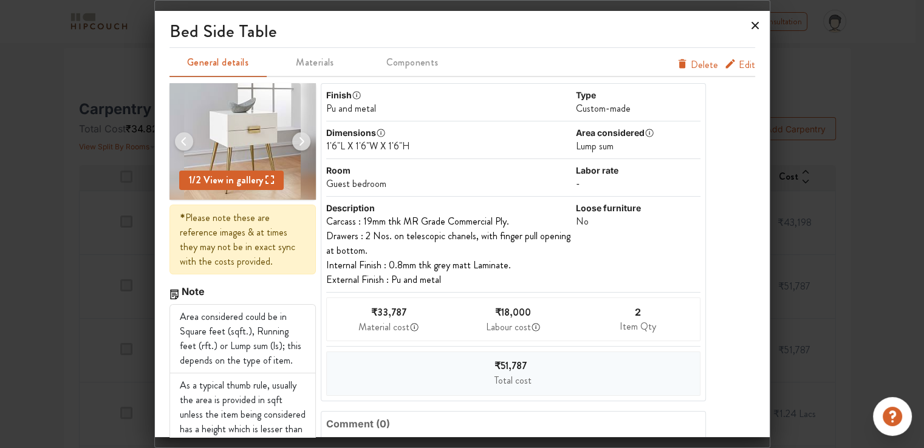
click at [753, 27] on icon at bounding box center [754, 25] width 7 height 7
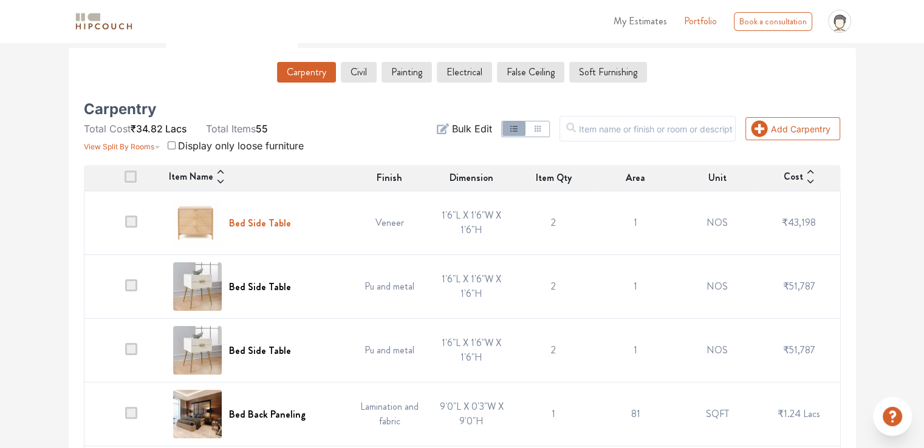
click at [271, 222] on h6 "Bed Side Table" at bounding box center [260, 223] width 62 height 12
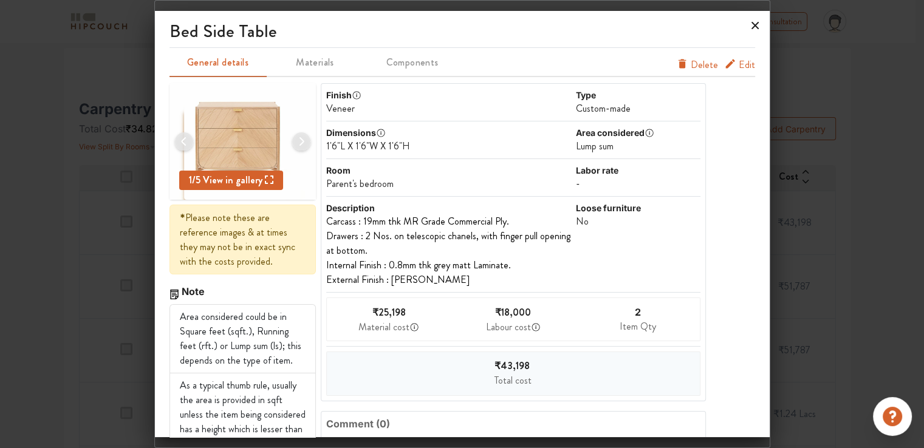
click at [754, 28] on icon at bounding box center [754, 25] width 19 height 19
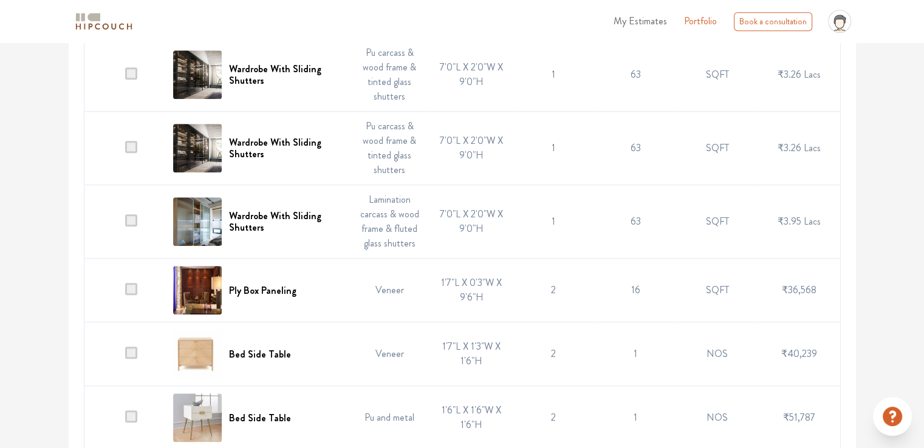
scroll to position [1055, 0]
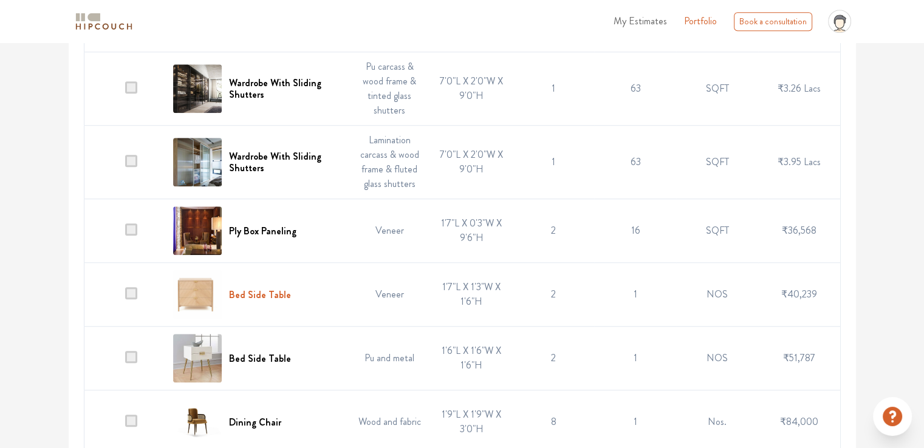
click at [270, 291] on h6 "Bed Side Table" at bounding box center [260, 295] width 62 height 12
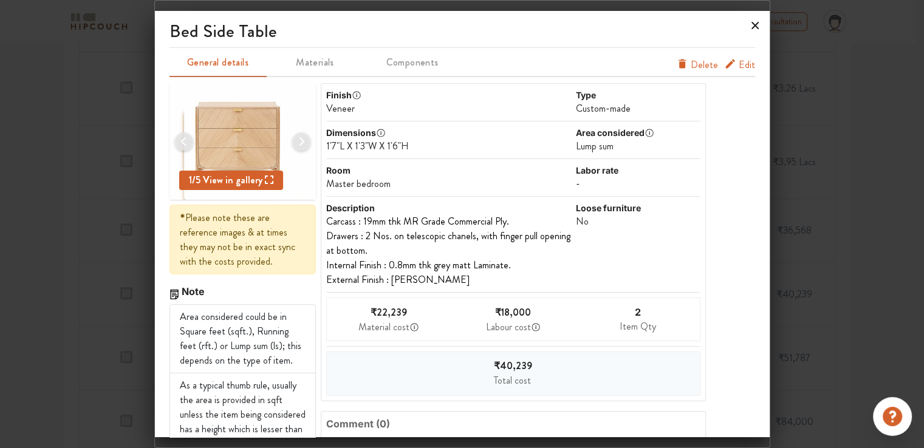
click at [750, 26] on icon at bounding box center [754, 25] width 19 height 19
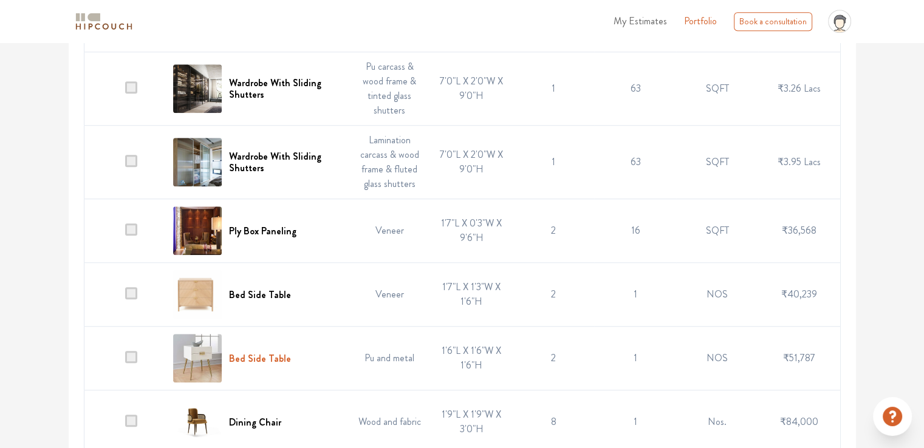
click at [261, 355] on h6 "Bed Side Table" at bounding box center [260, 359] width 62 height 12
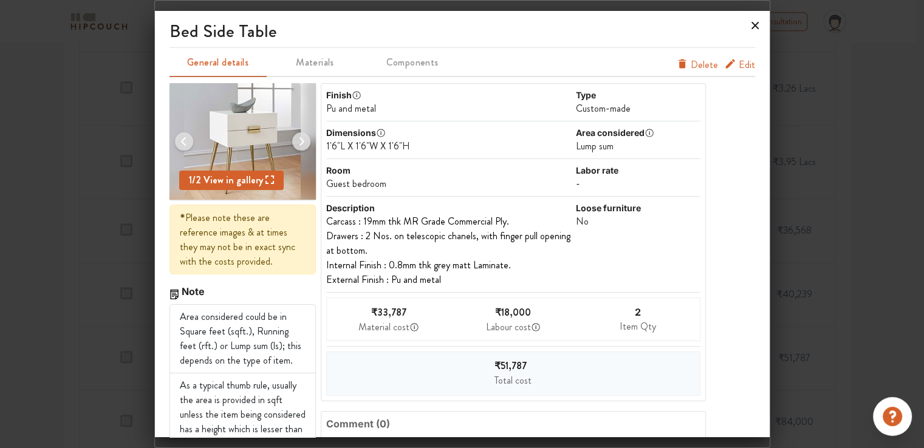
click at [755, 23] on icon at bounding box center [754, 25] width 19 height 19
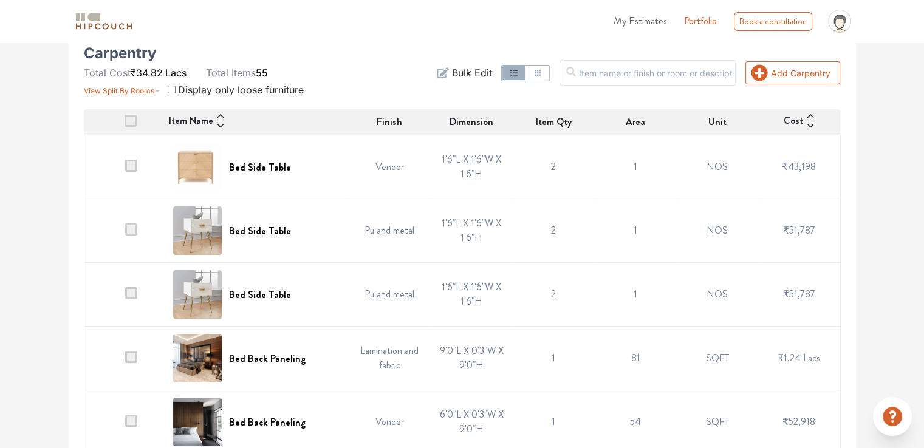
scroll to position [266, 0]
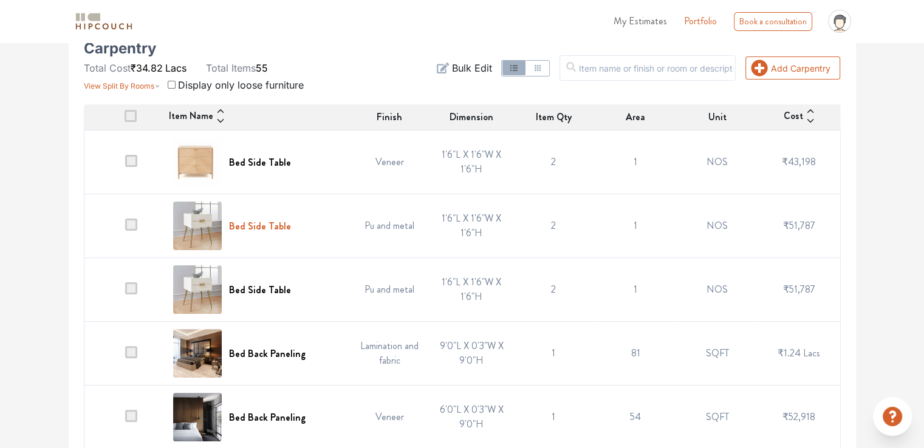
click at [281, 223] on h6 "Bed Side Table" at bounding box center [260, 226] width 62 height 12
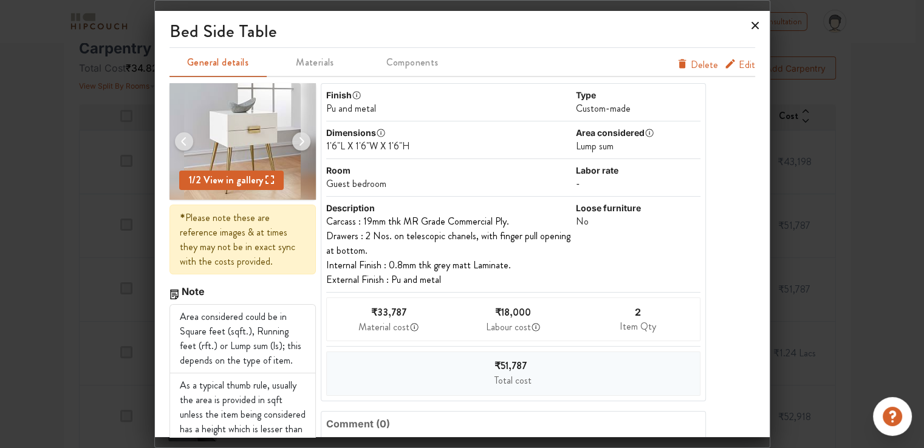
click at [753, 25] on icon at bounding box center [754, 25] width 7 height 7
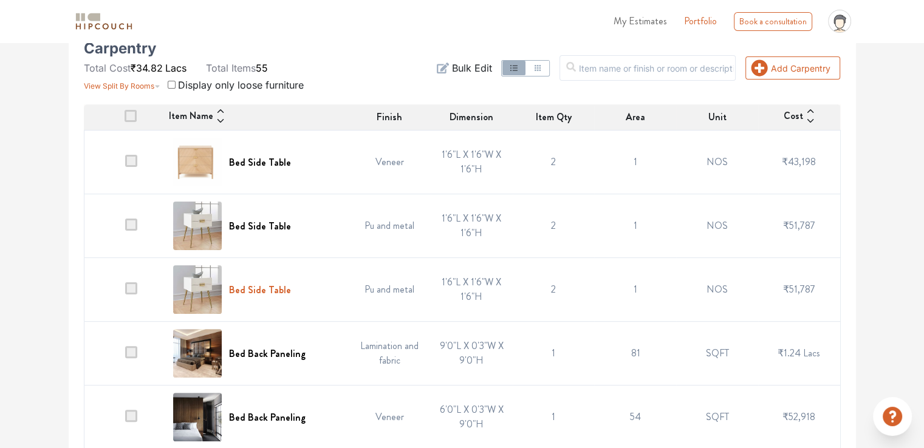
click at [262, 288] on h6 "Bed Side Table" at bounding box center [260, 290] width 62 height 12
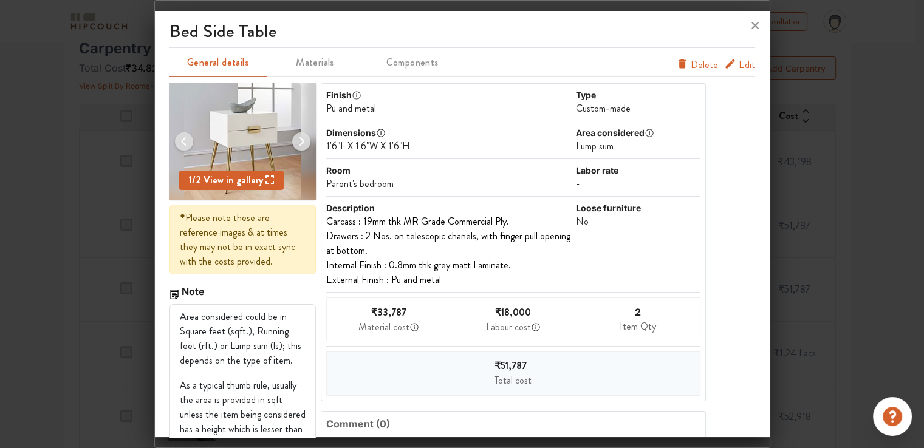
drag, startPoint x: 752, startPoint y: 27, endPoint x: 347, endPoint y: 147, distance: 423.0
click at [752, 27] on icon at bounding box center [754, 25] width 19 height 19
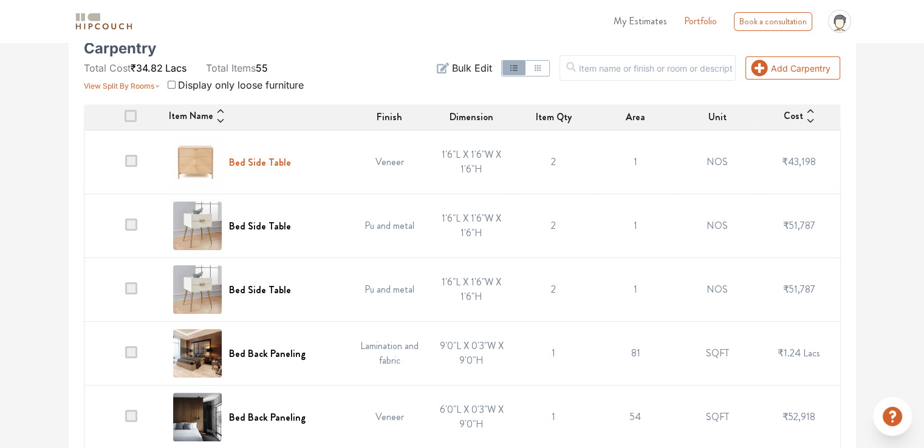
click at [272, 157] on h6 "Bed Side Table" at bounding box center [260, 163] width 62 height 12
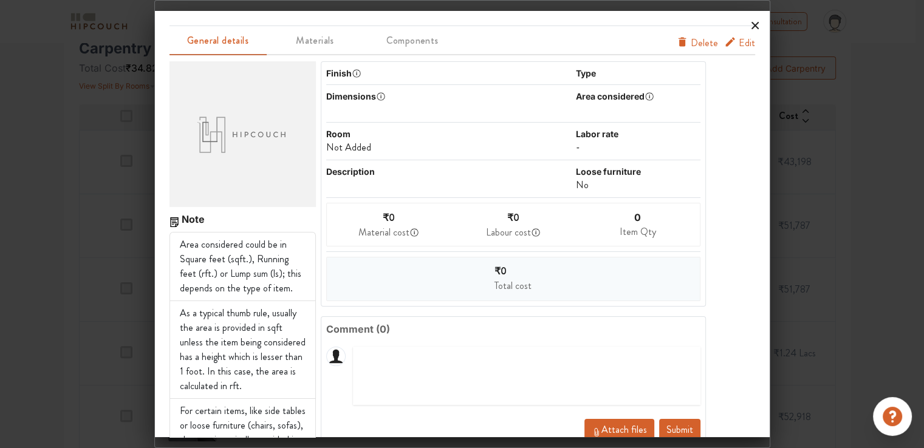
click at [752, 21] on icon at bounding box center [754, 25] width 19 height 19
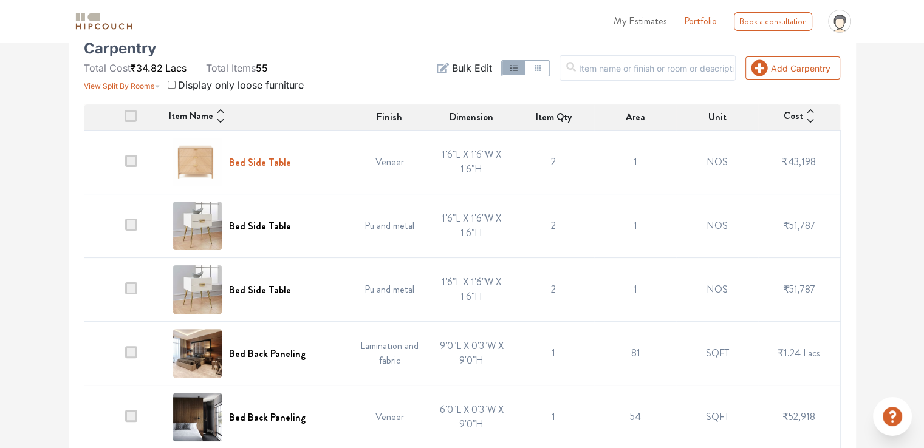
click at [277, 158] on h6 "Bed Side Table" at bounding box center [260, 163] width 62 height 12
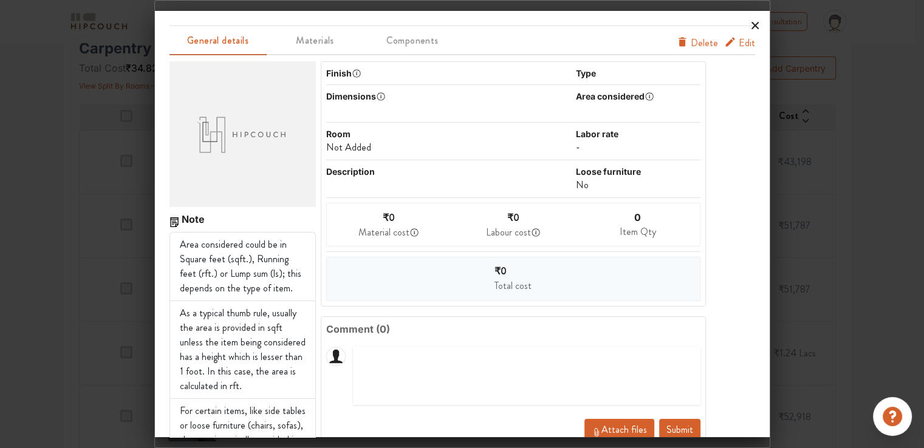
click at [754, 26] on icon at bounding box center [754, 25] width 7 height 7
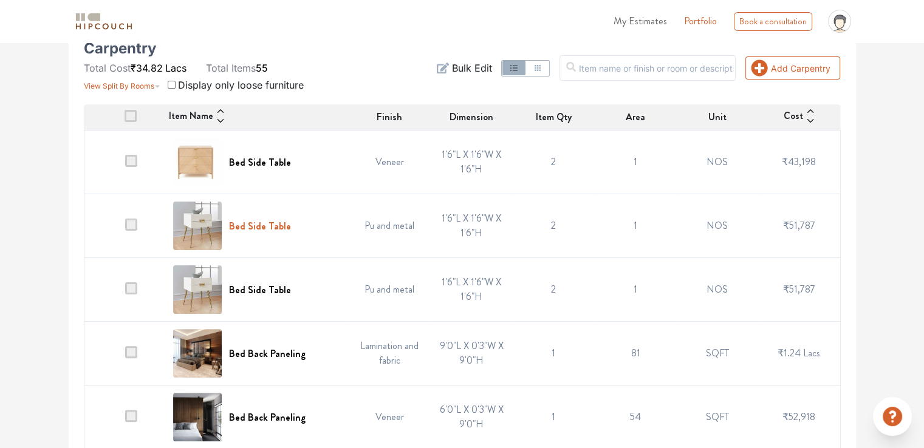
click at [265, 224] on h6 "Bed Side Table" at bounding box center [260, 226] width 62 height 12
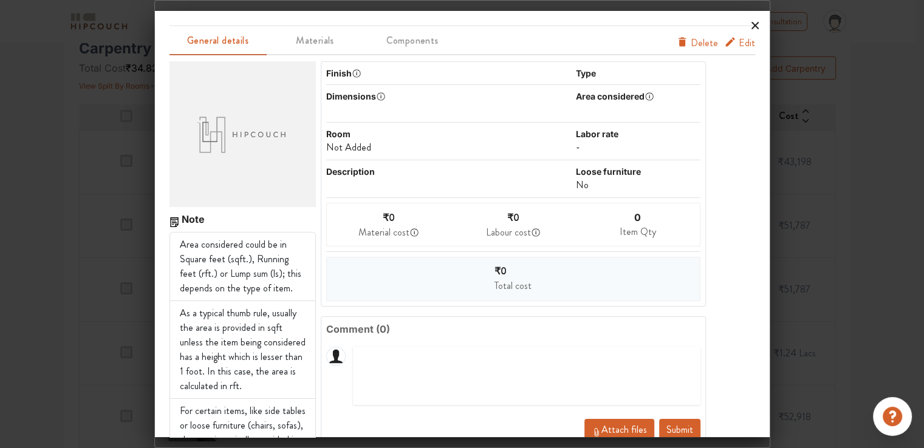
click at [754, 26] on icon at bounding box center [754, 25] width 7 height 7
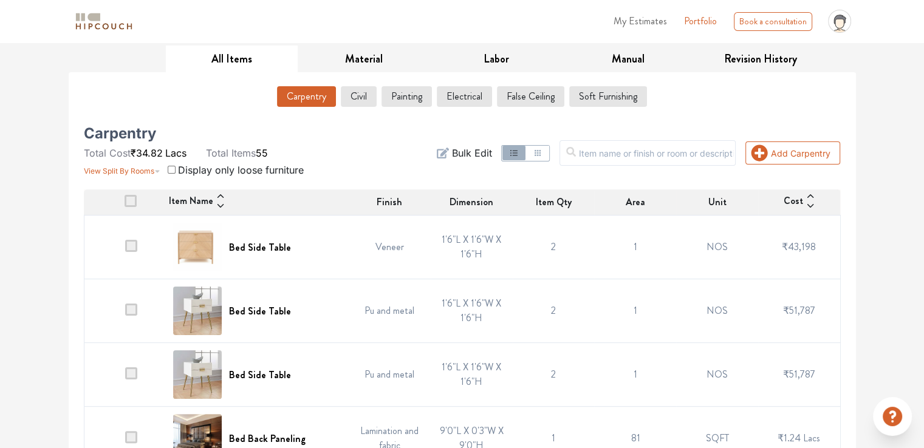
scroll to position [182, 0]
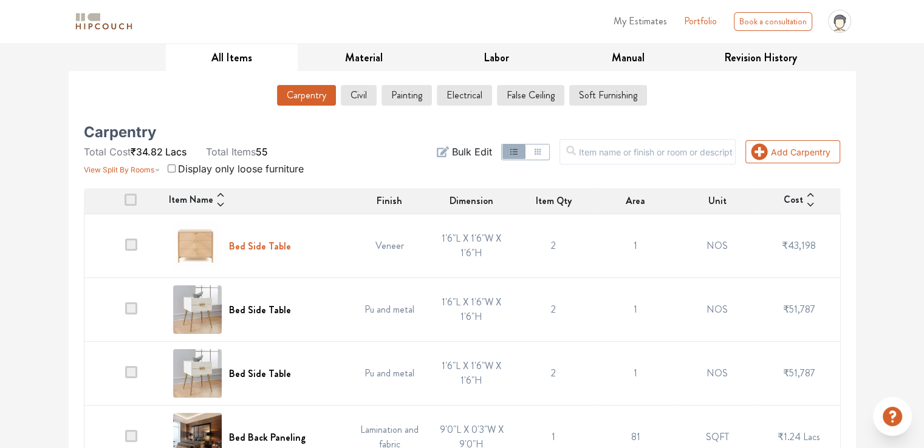
click at [271, 244] on h6 "Bed Side Table" at bounding box center [260, 246] width 62 height 12
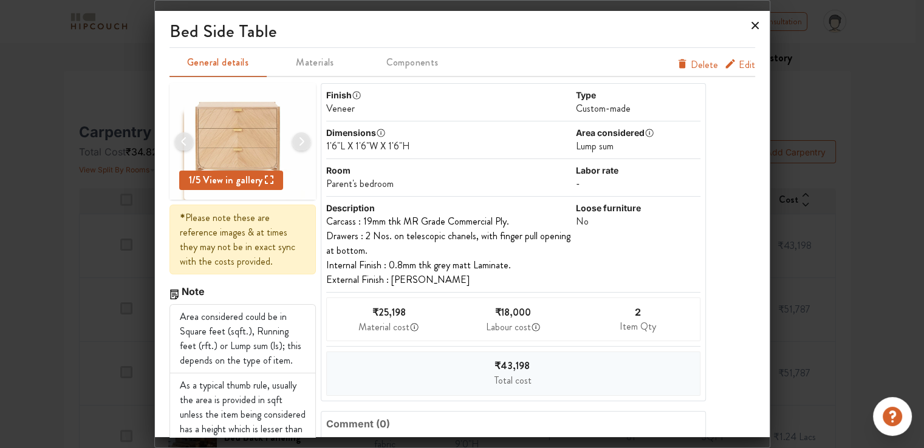
click at [753, 26] on icon at bounding box center [754, 25] width 19 height 19
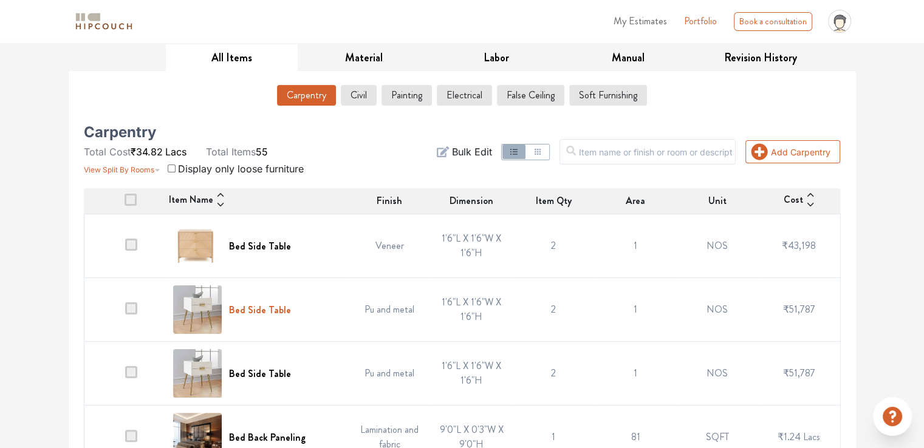
click at [257, 310] on h6 "Bed Side Table" at bounding box center [260, 310] width 62 height 12
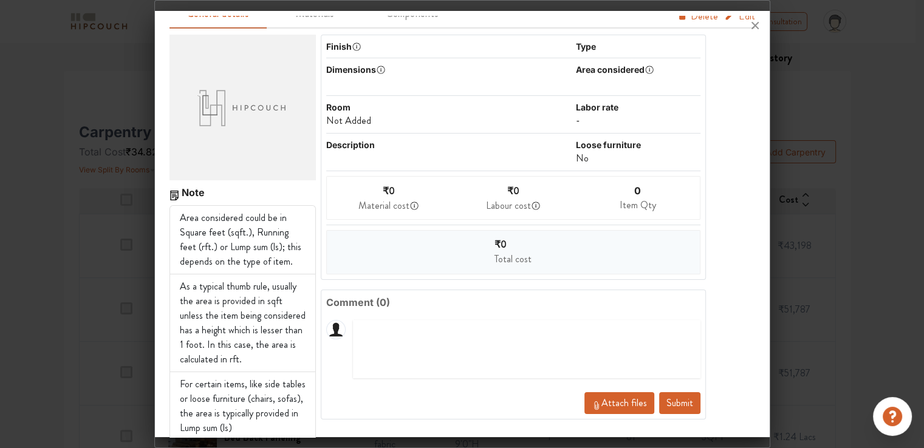
scroll to position [46, 0]
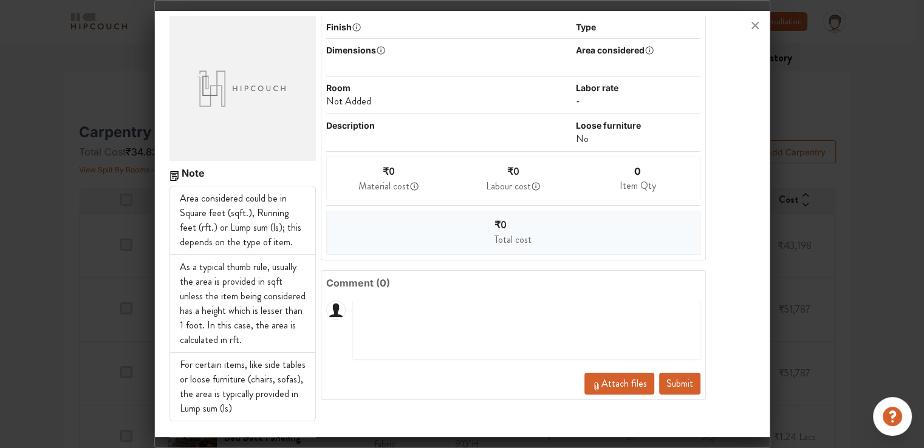
click at [752, 25] on icon at bounding box center [754, 25] width 19 height 19
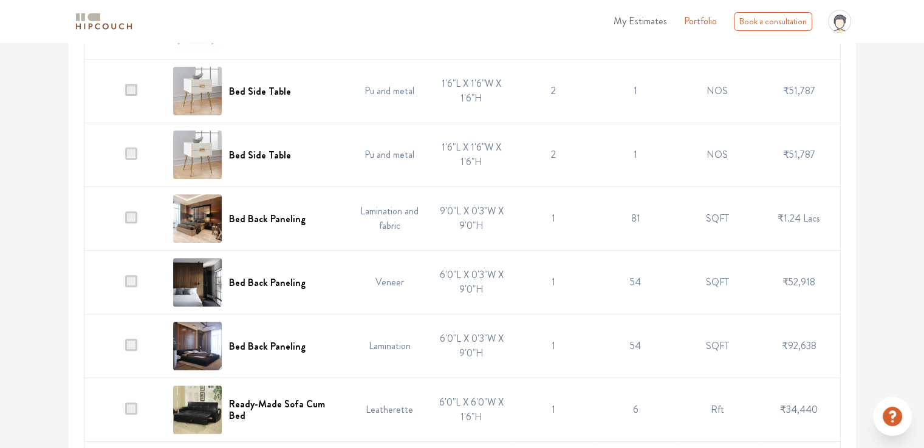
scroll to position [425, 0]
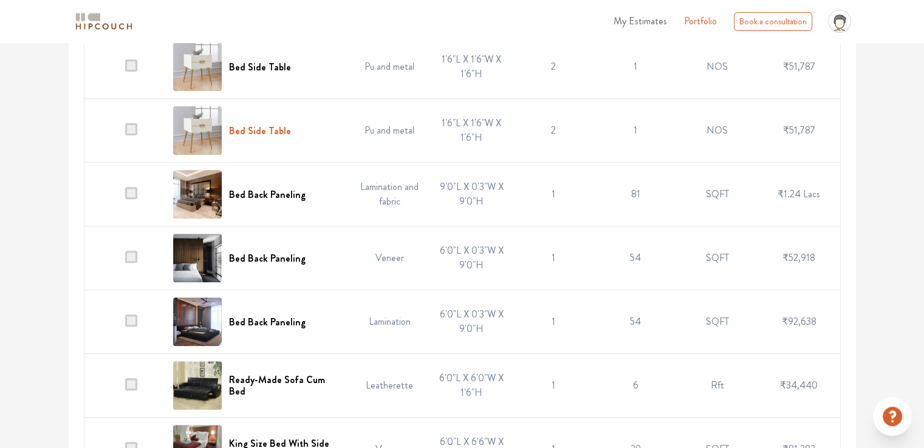
click at [273, 130] on h6 "Bed Side Table" at bounding box center [260, 131] width 62 height 12
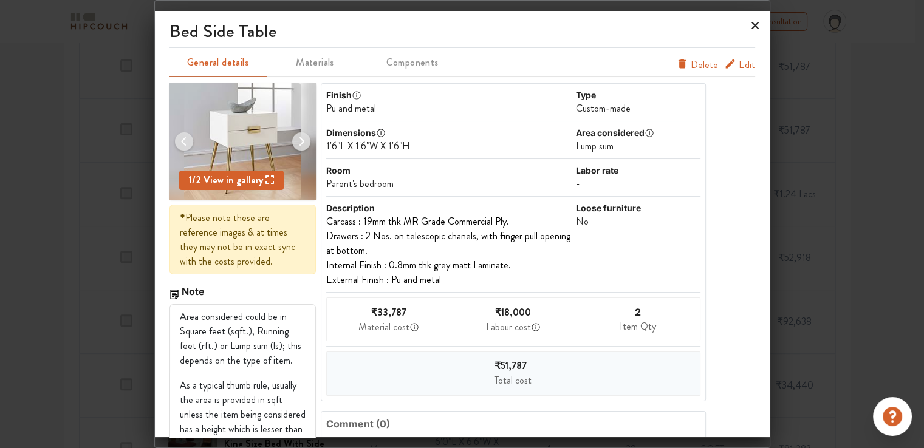
click at [755, 26] on icon at bounding box center [754, 25] width 7 height 7
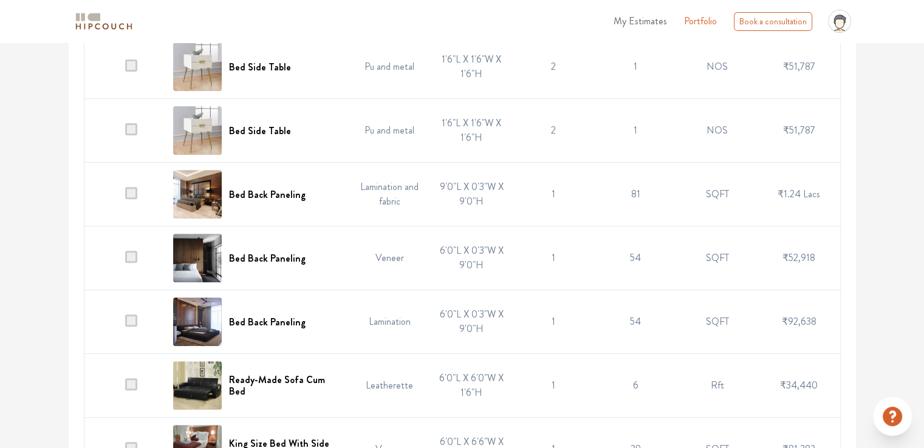
scroll to position [364, 0]
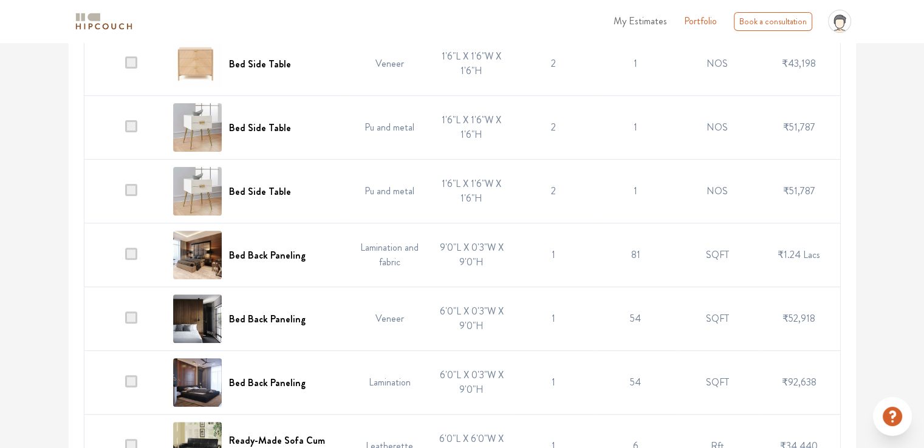
click at [132, 60] on span at bounding box center [131, 62] width 12 height 12
click at [125, 67] on input "checkbox" at bounding box center [125, 67] width 0 height 0
click at [132, 60] on span at bounding box center [131, 62] width 12 height 12
click at [125, 67] on input "checkbox" at bounding box center [125, 67] width 0 height 0
click at [134, 59] on span at bounding box center [131, 62] width 12 height 12
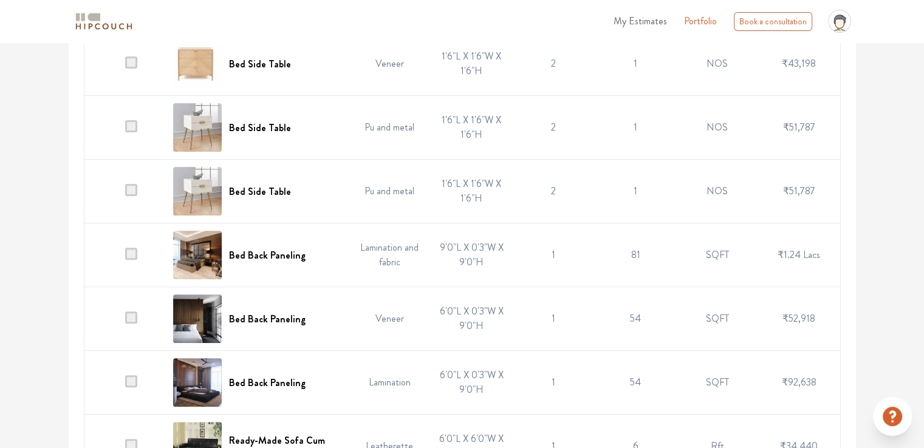
click at [125, 67] on input "checkbox" at bounding box center [125, 67] width 0 height 0
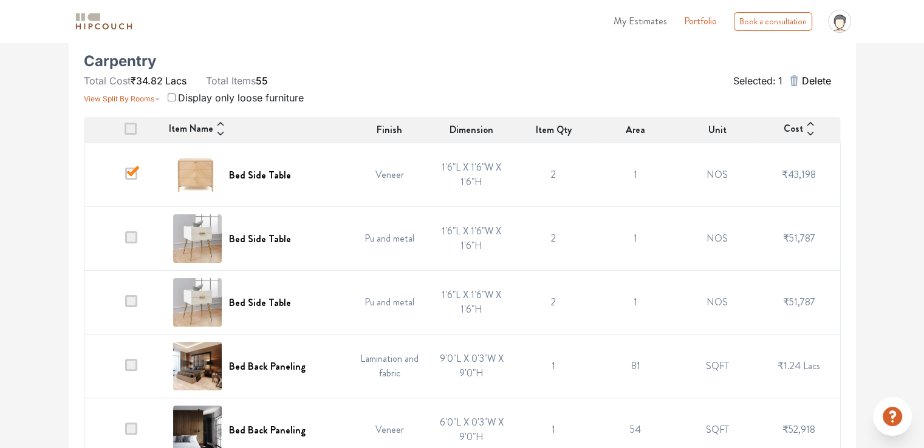
scroll to position [243, 0]
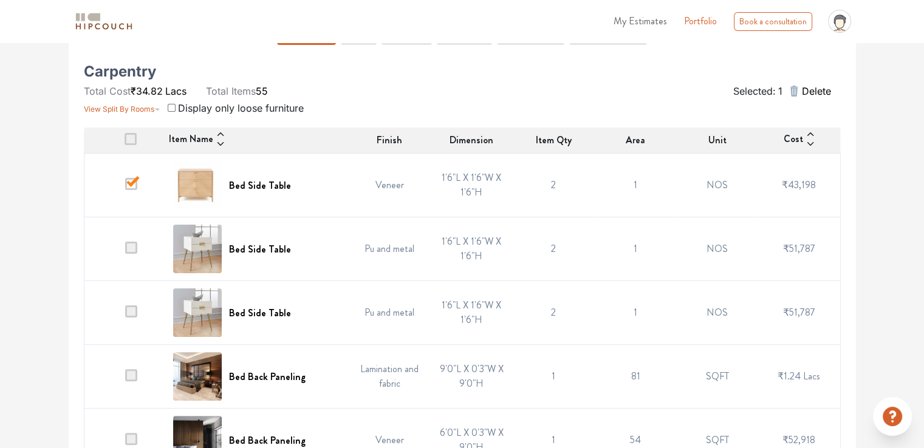
click at [814, 87] on span "Delete" at bounding box center [815, 91] width 29 height 15
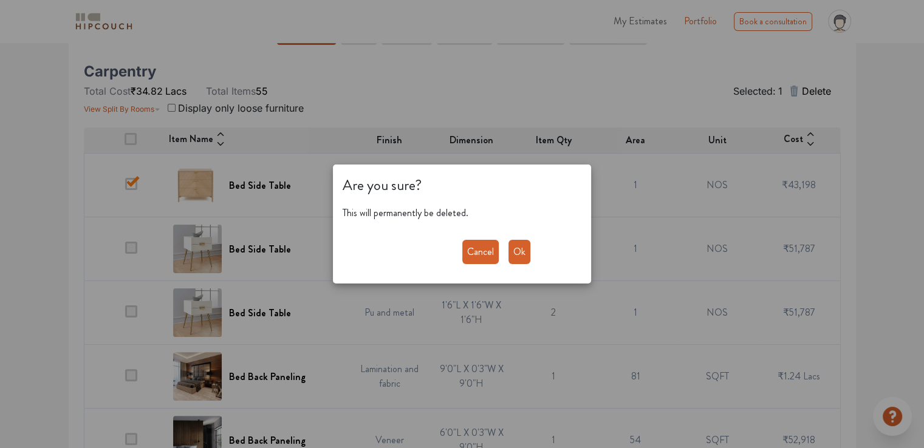
click at [528, 253] on button "Ok" at bounding box center [519, 252] width 22 height 24
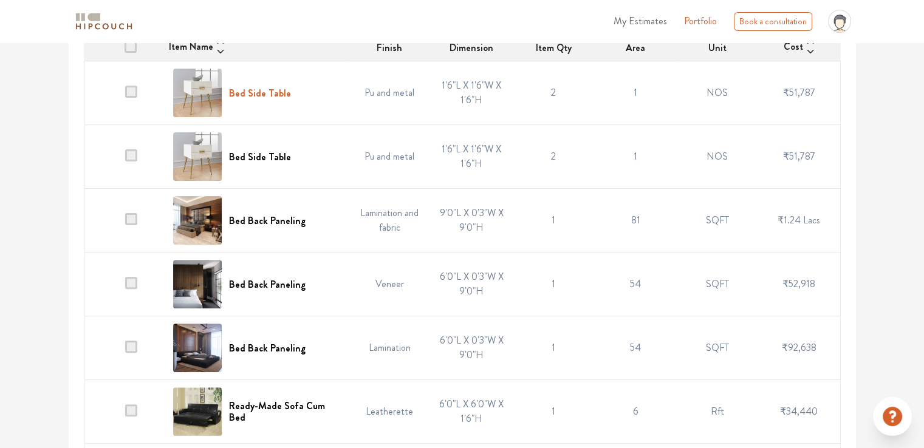
scroll to position [364, 0]
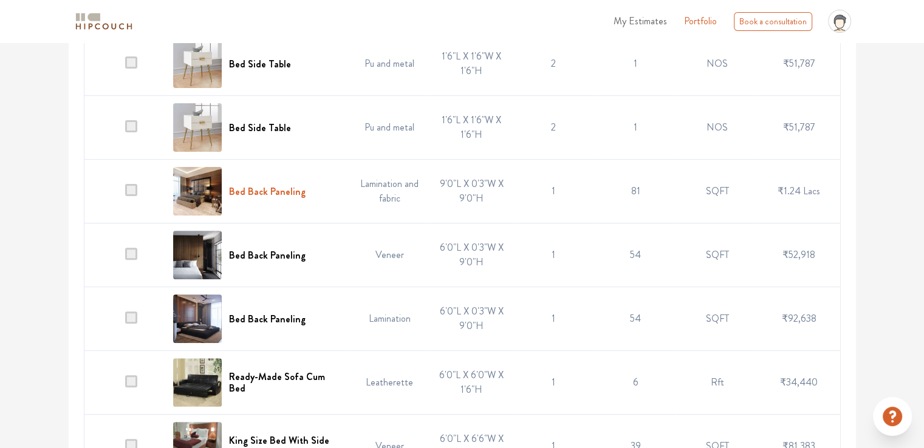
click at [279, 193] on h6 "Bed Back Paneling" at bounding box center [267, 192] width 77 height 12
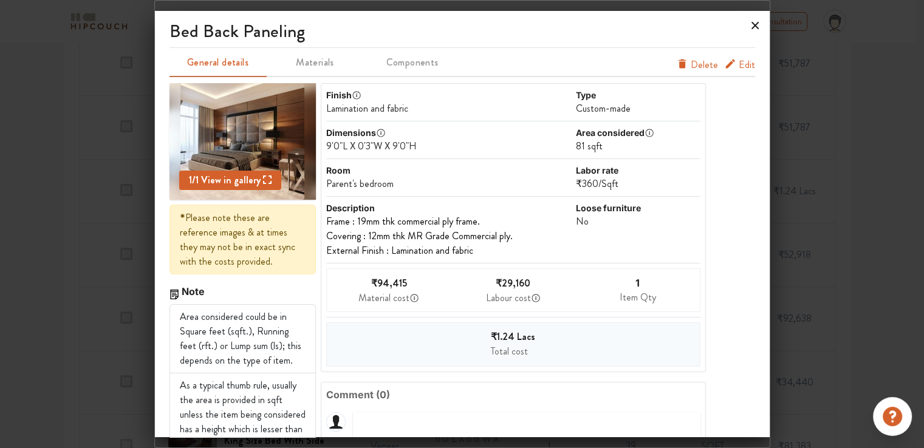
click at [754, 25] on icon at bounding box center [754, 25] width 7 height 7
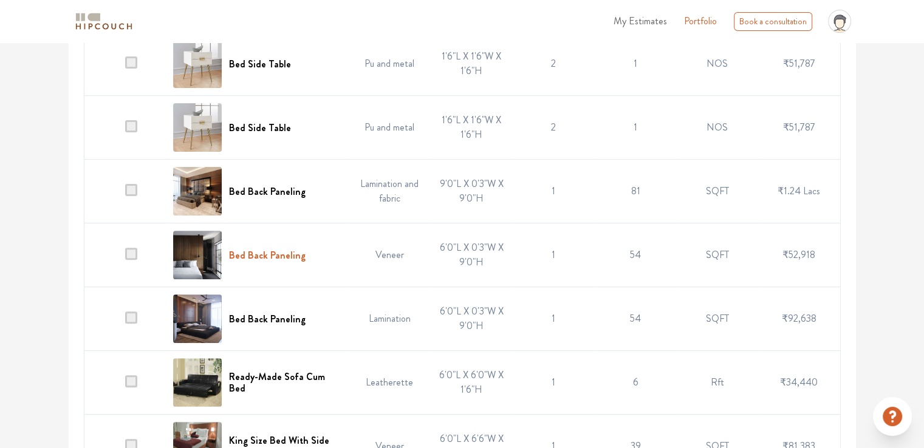
click at [290, 253] on h6 "Bed Back Paneling" at bounding box center [267, 256] width 77 height 12
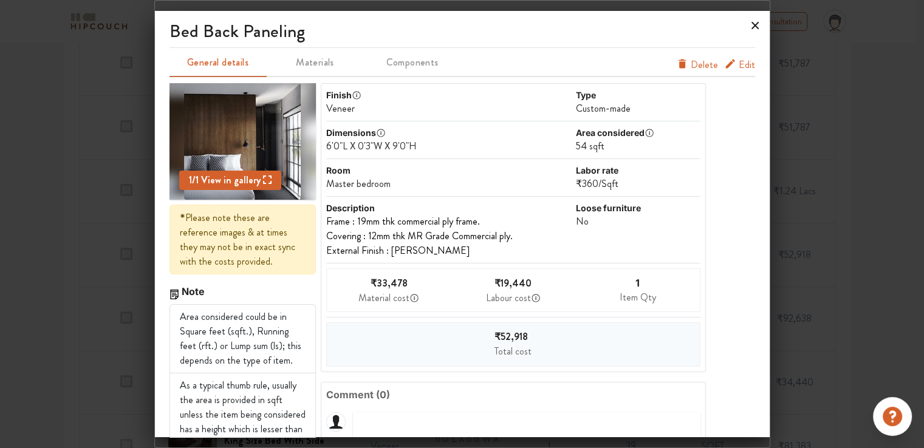
click at [755, 24] on icon at bounding box center [754, 25] width 19 height 19
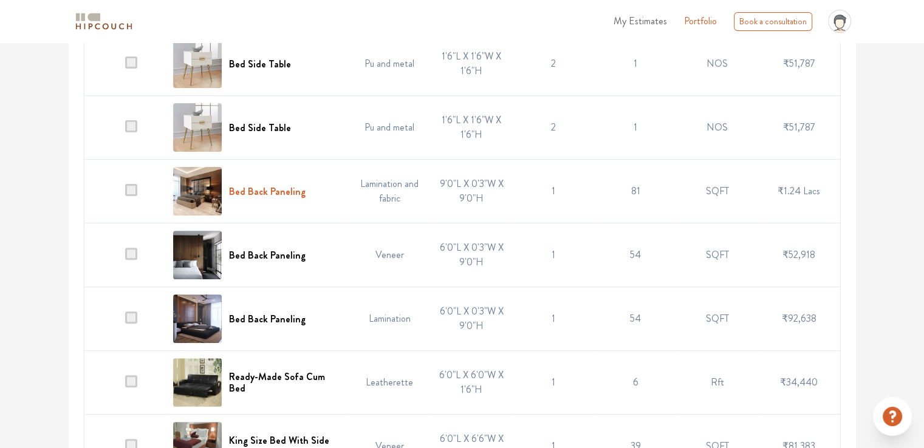
click at [264, 186] on h6 "Bed Back Paneling" at bounding box center [267, 192] width 77 height 12
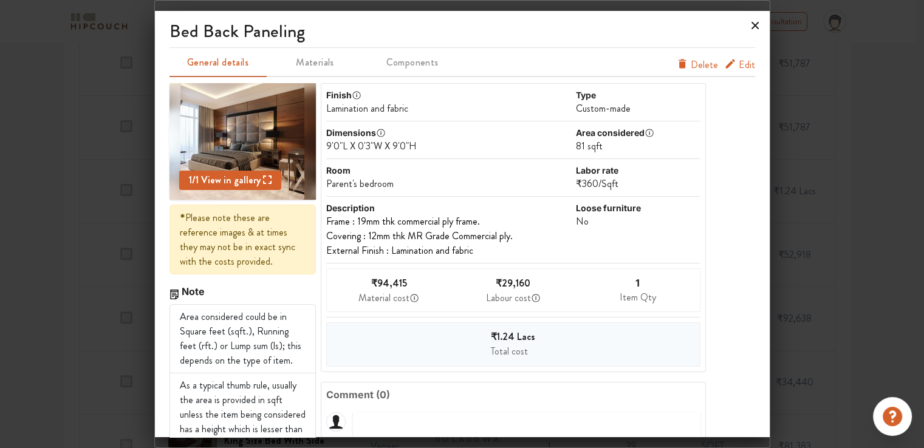
click at [753, 29] on icon at bounding box center [754, 25] width 19 height 19
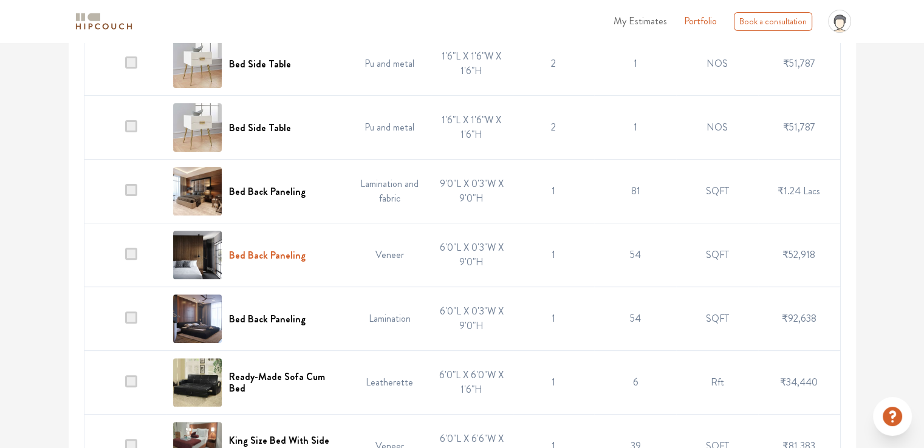
click at [284, 256] on h6 "Bed Back Paneling" at bounding box center [267, 256] width 77 height 12
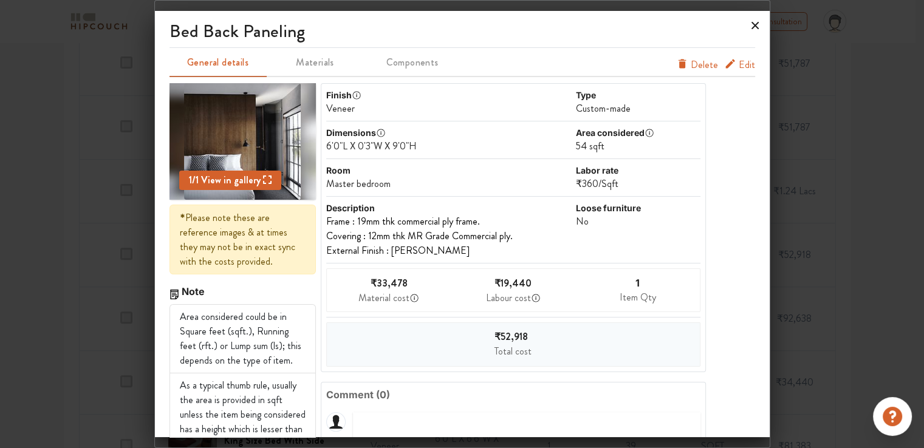
click at [756, 24] on icon at bounding box center [754, 25] width 7 height 7
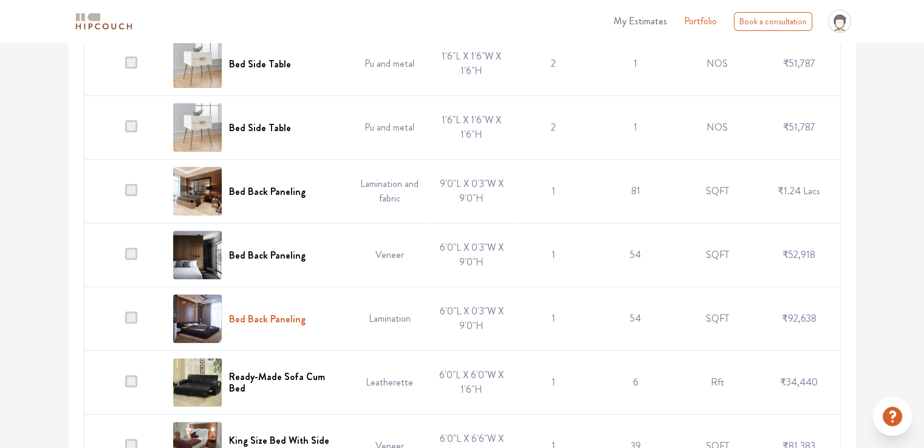
click at [290, 318] on h6 "Bed Back Paneling" at bounding box center [267, 319] width 77 height 12
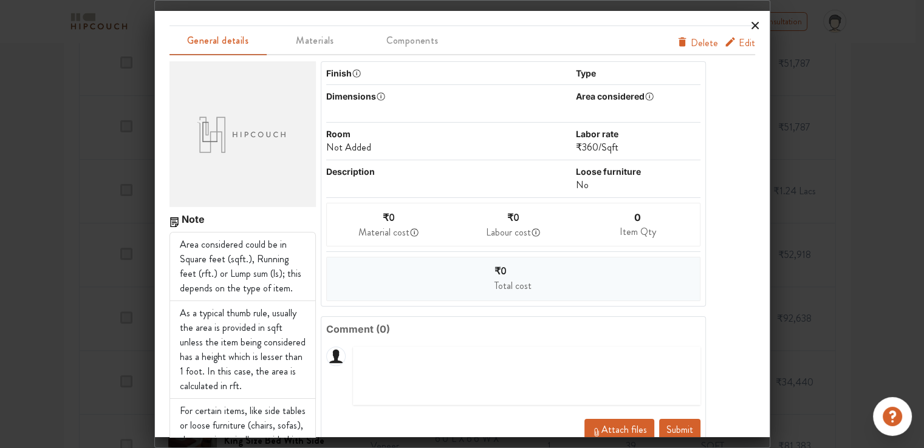
click at [754, 26] on icon at bounding box center [754, 25] width 7 height 7
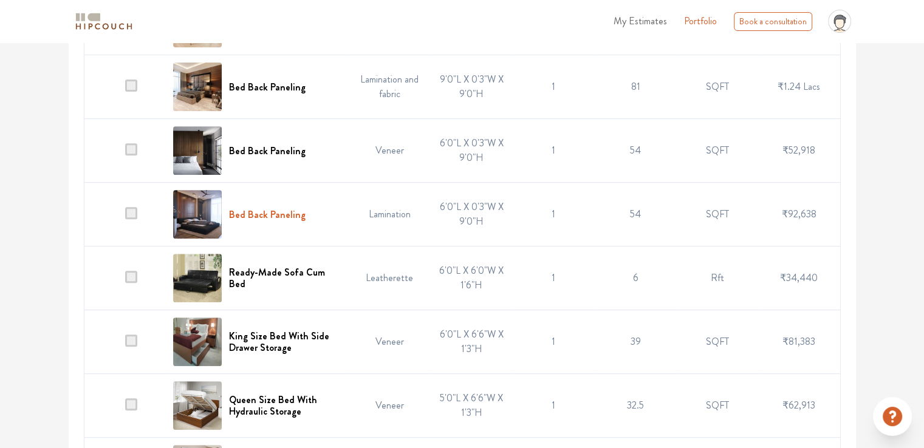
scroll to position [486, 0]
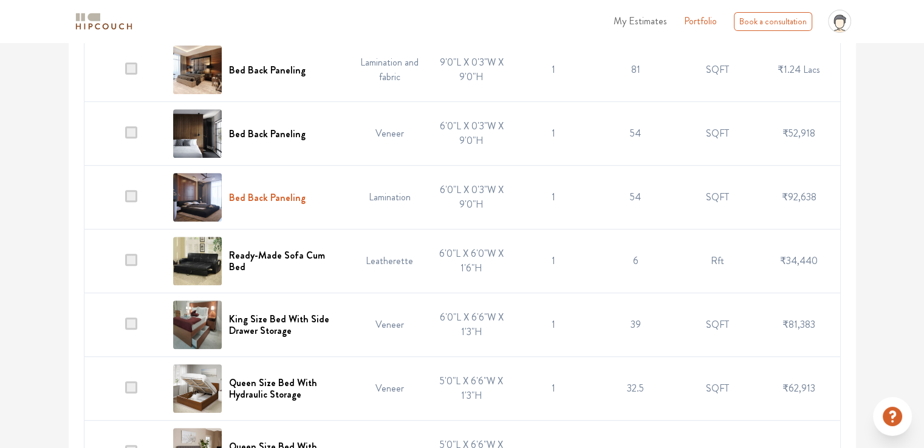
click at [282, 196] on h6 "Bed Back Paneling" at bounding box center [267, 198] width 77 height 12
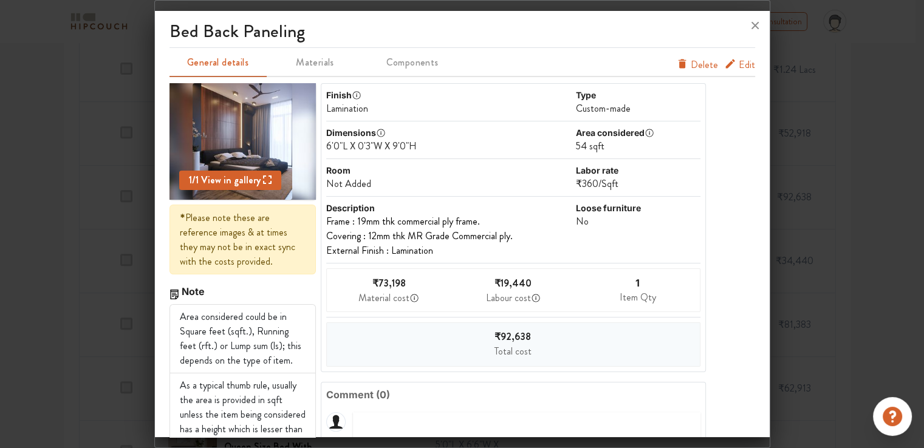
click at [370, 186] on div "Not Added" at bounding box center [449, 184] width 247 height 15
drag, startPoint x: 741, startPoint y: 66, endPoint x: 687, endPoint y: 82, distance: 55.9
click at [741, 66] on span "Edit" at bounding box center [746, 65] width 16 height 15
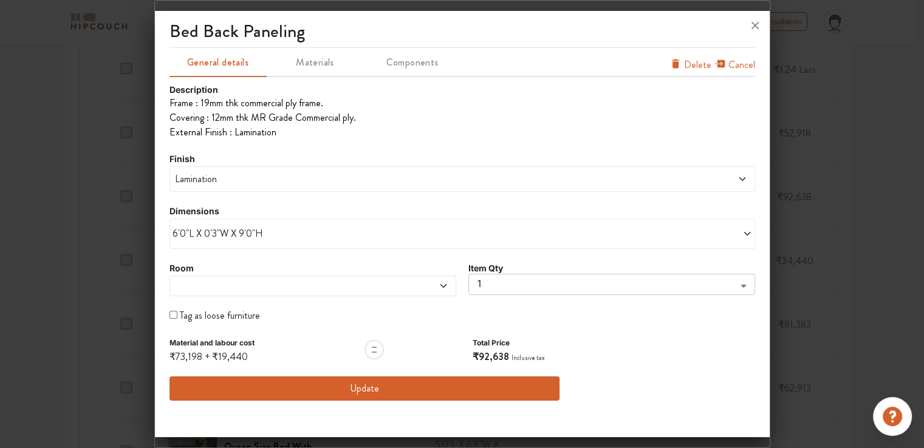
click at [206, 281] on span at bounding box center [275, 286] width 207 height 10
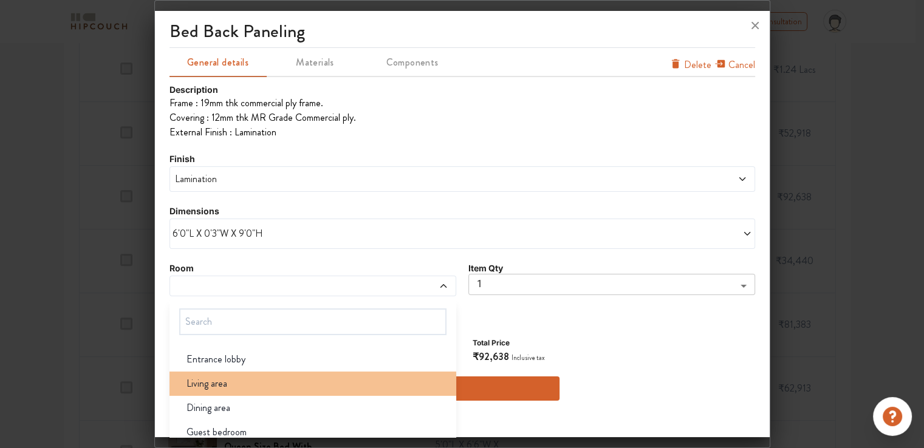
scroll to position [61, 0]
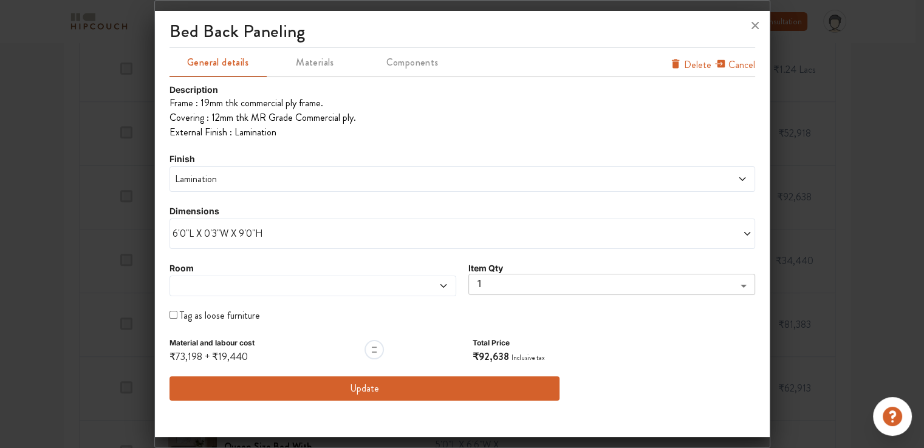
drag, startPoint x: 750, startPoint y: 27, endPoint x: 758, endPoint y: 17, distance: 12.5
click at [750, 27] on icon at bounding box center [754, 25] width 19 height 19
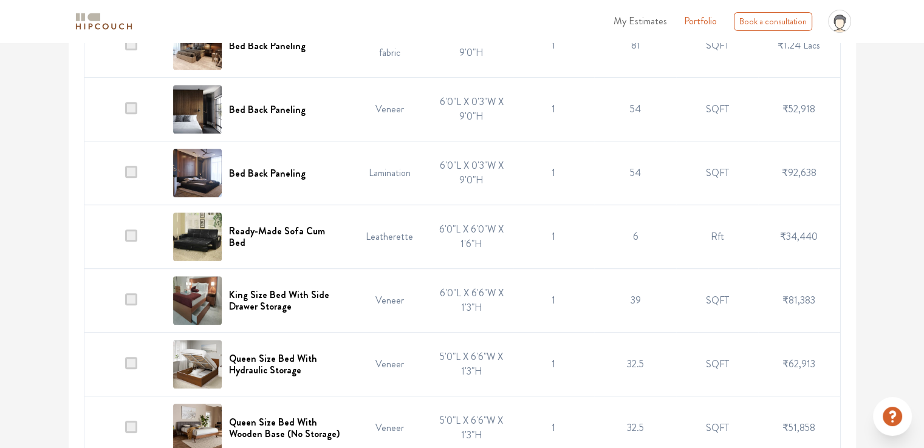
scroll to position [510, 0]
